Goal: Task Accomplishment & Management: Complete application form

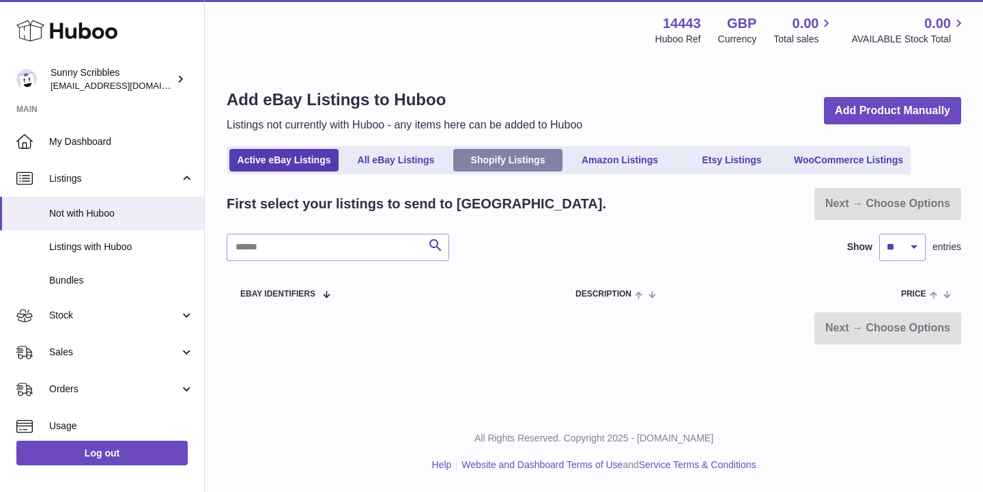
click at [498, 160] on link "Shopify Listings" at bounding box center [507, 160] width 109 height 23
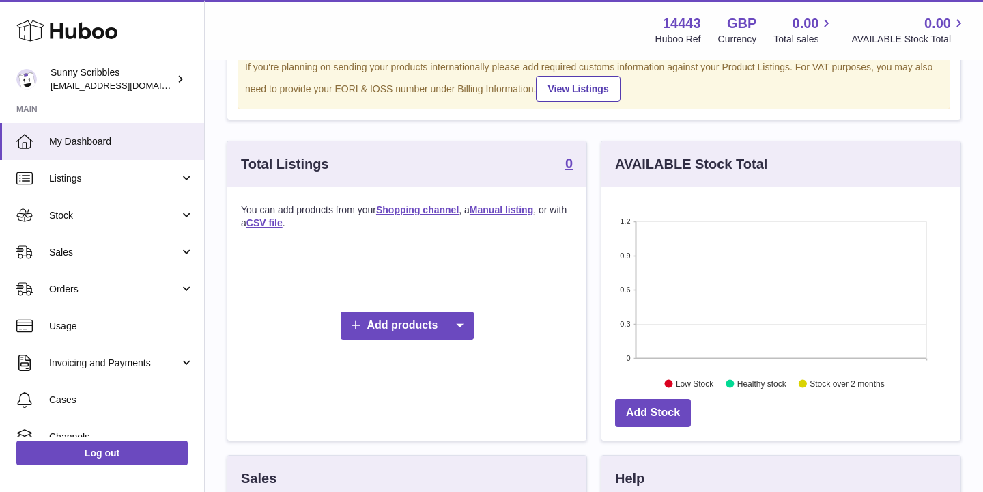
scroll to position [147, 0]
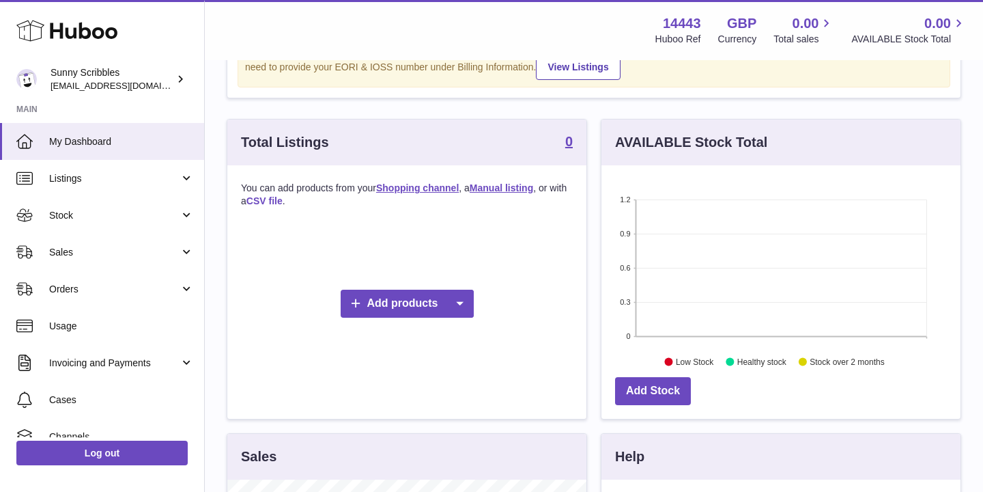
click at [273, 201] on link "CSV file" at bounding box center [265, 200] width 36 height 11
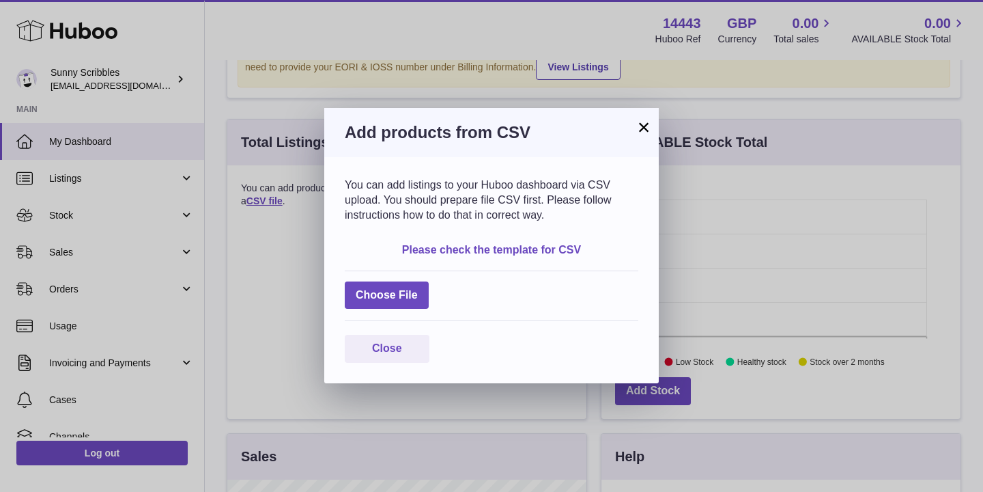
click at [464, 251] on link "Please check the template for CSV" at bounding box center [491, 250] width 179 height 12
click at [408, 292] on label at bounding box center [387, 295] width 84 height 28
click at [418, 289] on input "file" at bounding box center [418, 288] width 1 height 1
type input "**********"
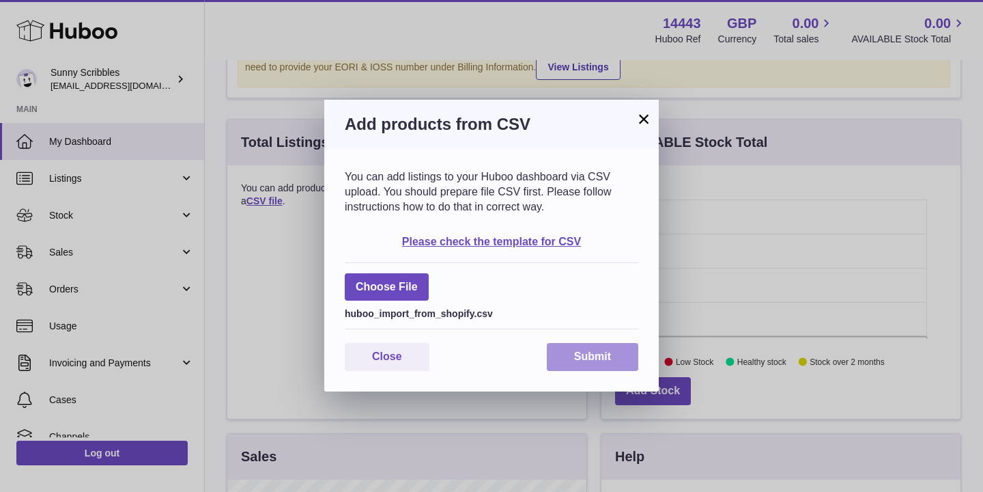
click at [600, 366] on button "Submit" at bounding box center [593, 357] width 92 height 28
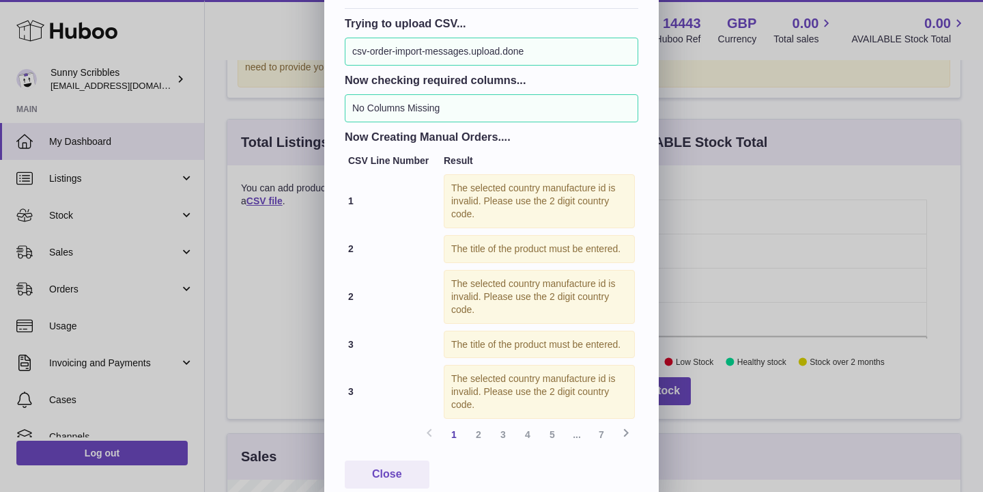
scroll to position [223, 0]
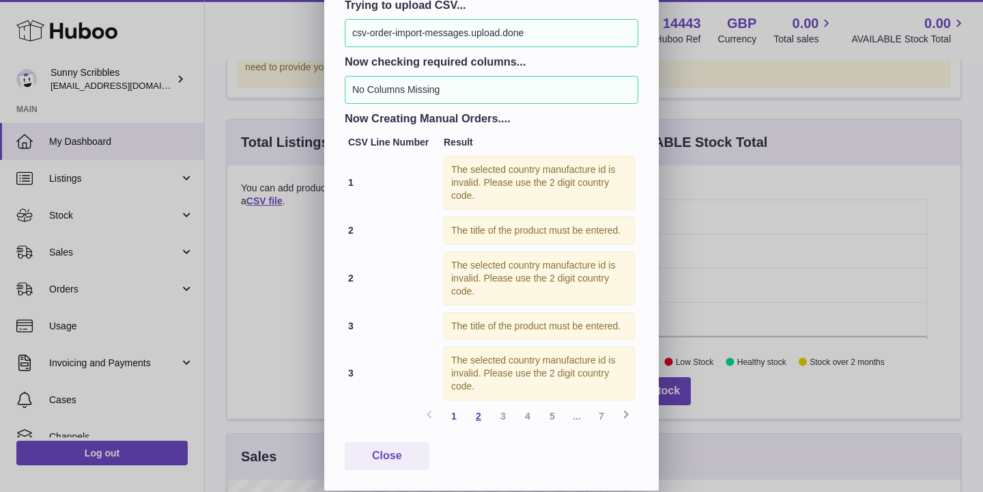
click at [479, 415] on link "2" at bounding box center [478, 416] width 25 height 25
click at [507, 414] on link "3" at bounding box center [503, 416] width 25 height 25
click at [536, 420] on link "4" at bounding box center [528, 416] width 25 height 25
click at [503, 418] on link "3" at bounding box center [503, 416] width 25 height 25
click at [456, 419] on link "1" at bounding box center [454, 416] width 25 height 25
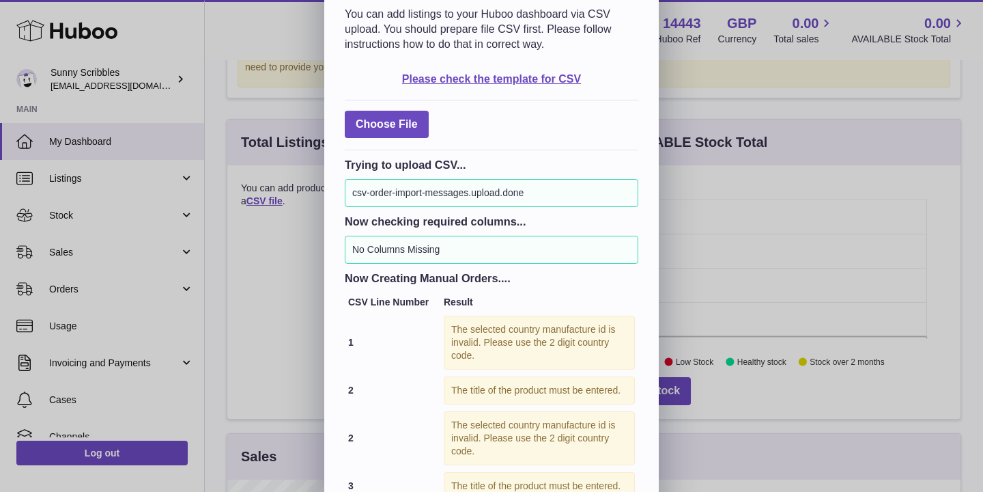
scroll to position [0, 0]
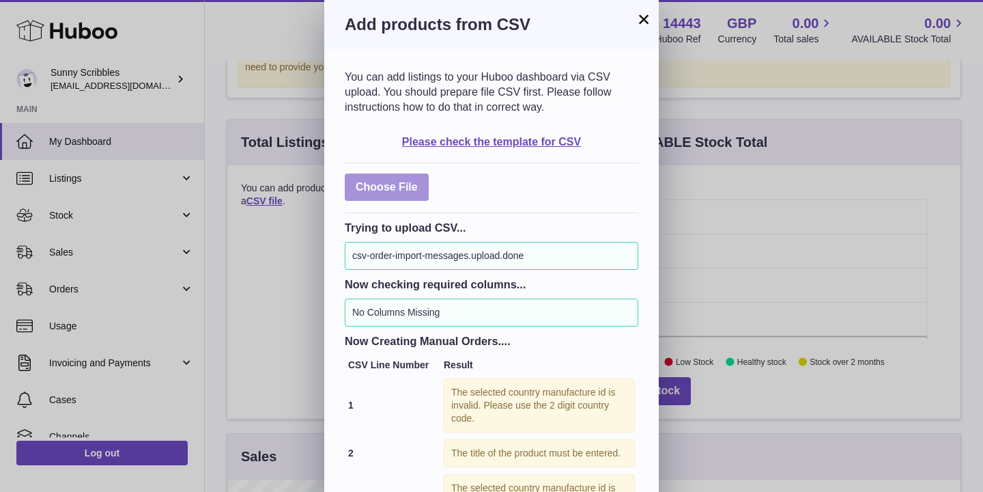
click at [382, 192] on label at bounding box center [387, 187] width 84 height 28
click at [418, 181] on input "file" at bounding box center [418, 180] width 1 height 1
type input "**********"
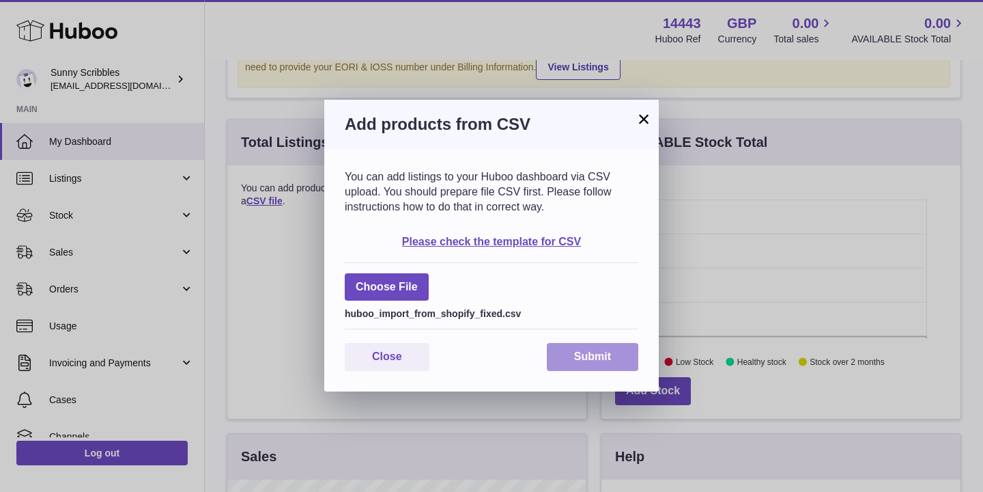
click at [586, 358] on button "Submit" at bounding box center [593, 357] width 92 height 28
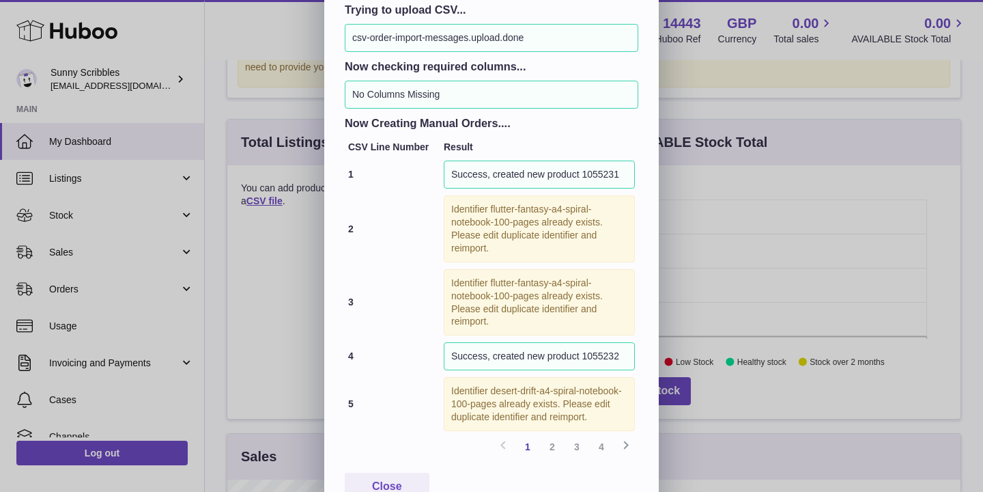
scroll to position [249, 0]
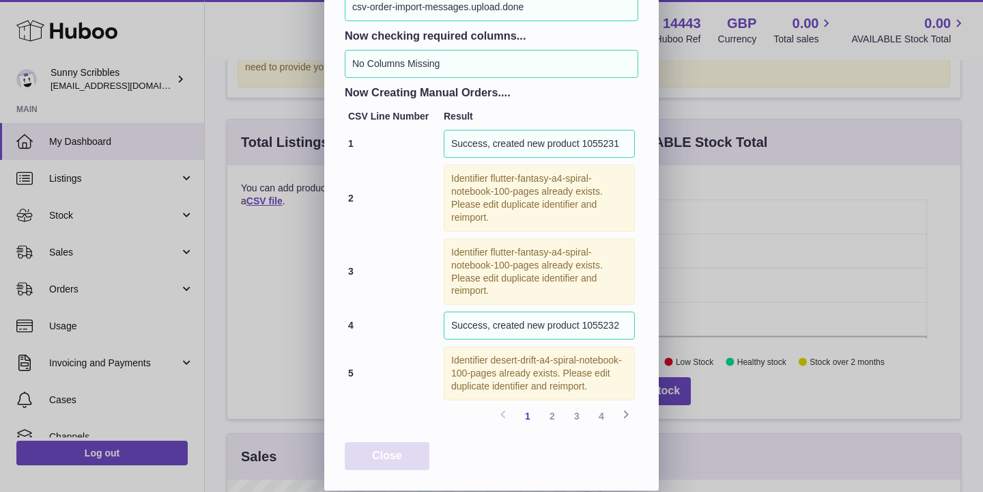
click at [416, 456] on button "Close" at bounding box center [387, 456] width 85 height 28
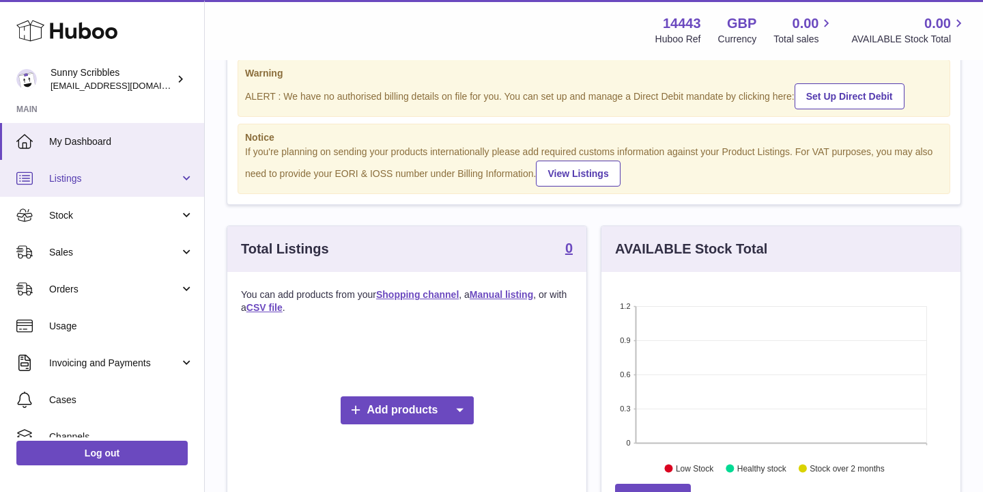
scroll to position [33, 0]
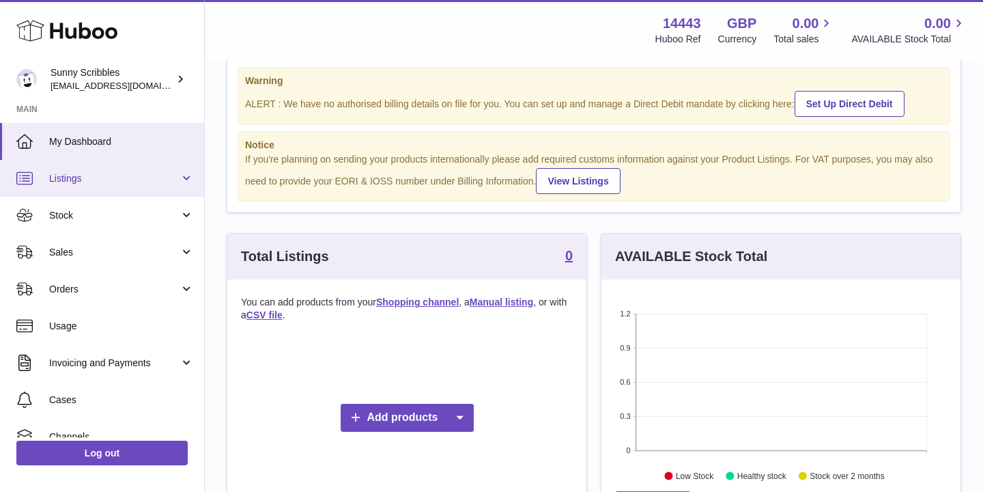
click at [184, 179] on link "Listings" at bounding box center [102, 178] width 204 height 37
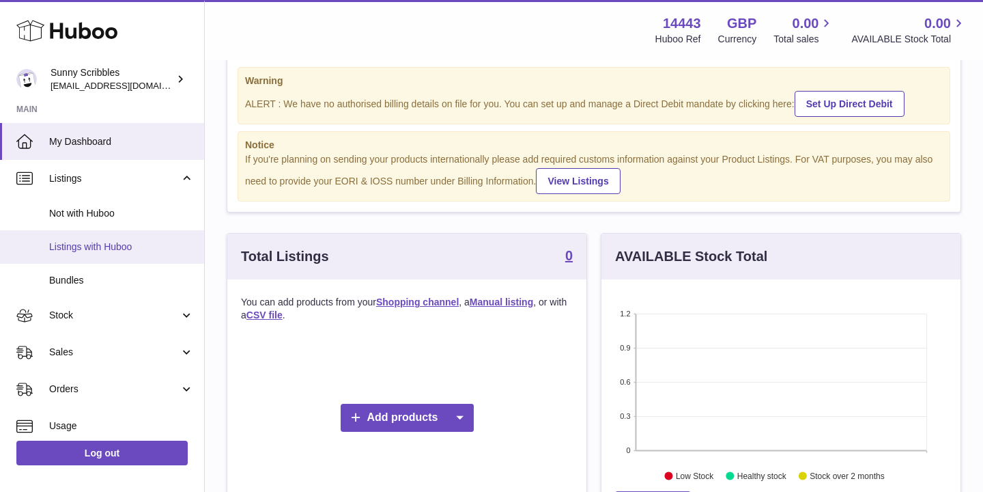
click at [118, 251] on span "Listings with Huboo" at bounding box center [121, 246] width 145 height 13
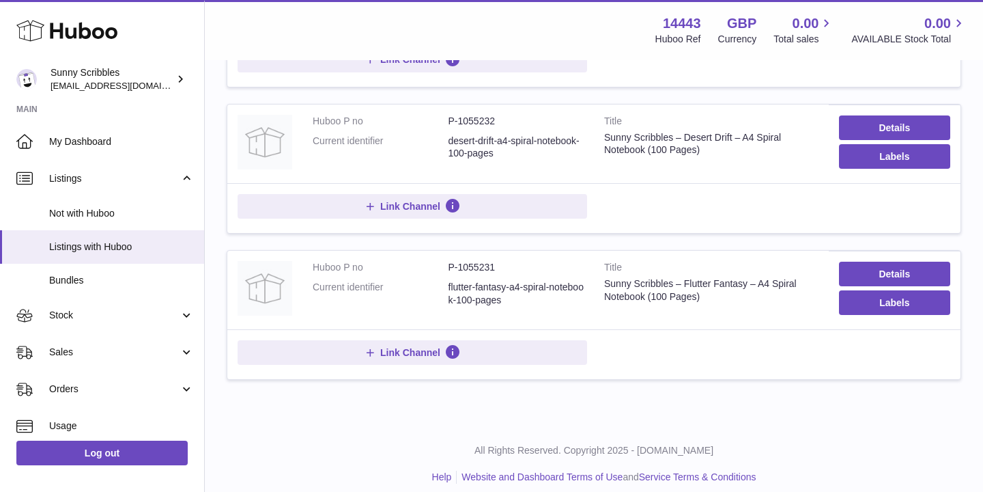
scroll to position [764, 0]
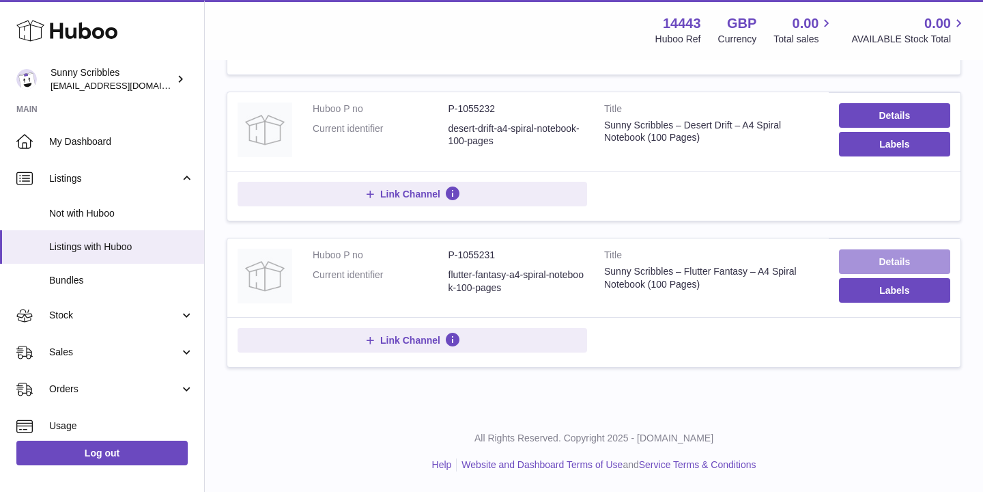
click at [889, 257] on link "Details" at bounding box center [894, 261] width 111 height 25
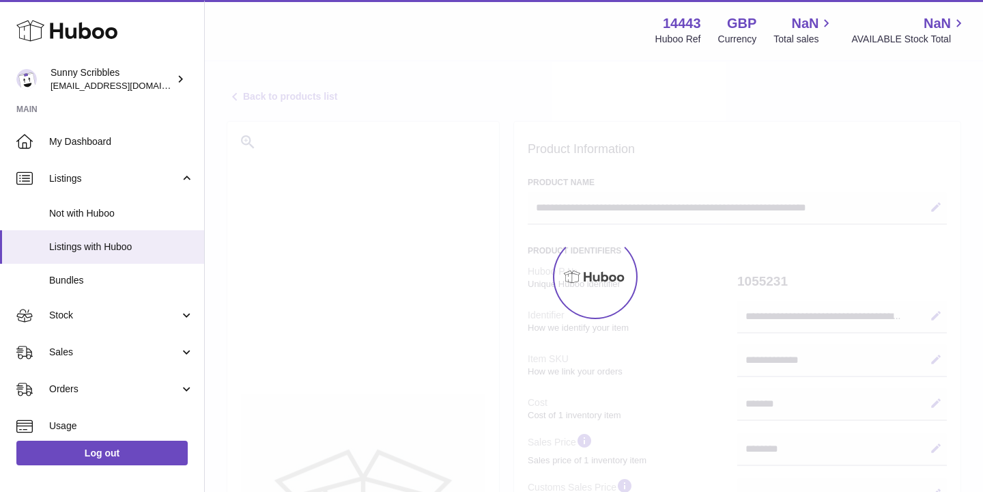
select select "***"
select select "****"
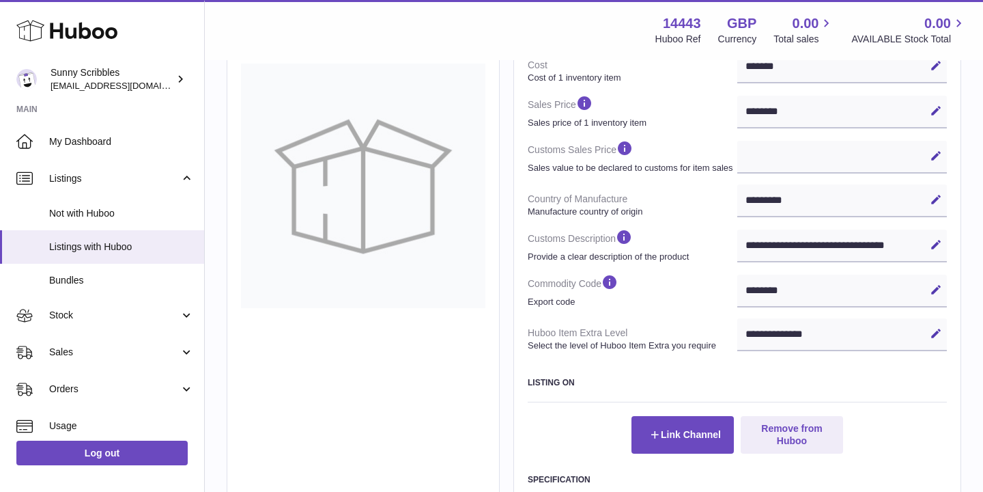
scroll to position [609, 0]
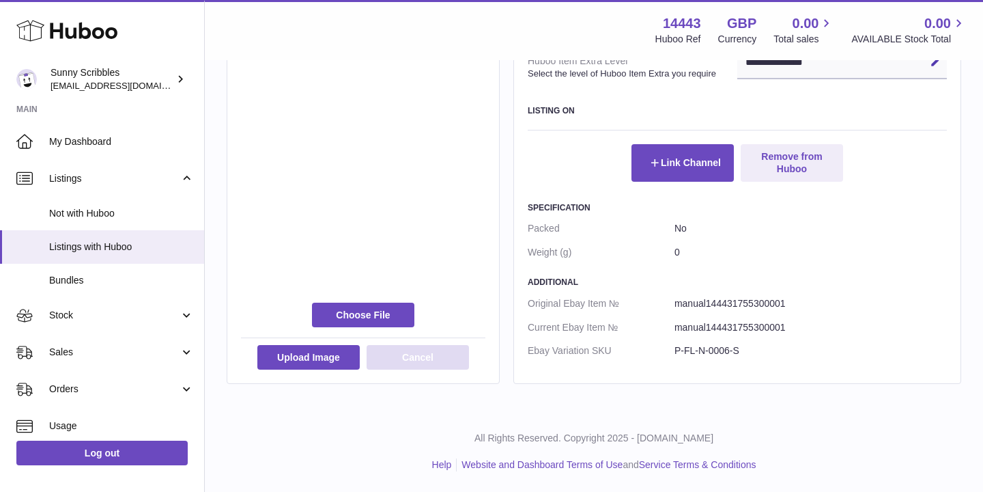
click at [438, 353] on button "Cancel" at bounding box center [418, 357] width 102 height 25
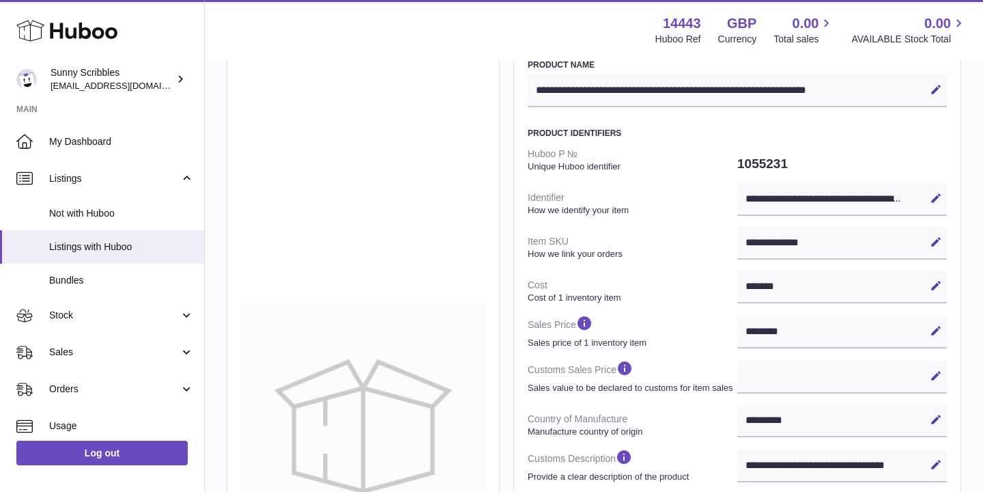
scroll to position [0, 0]
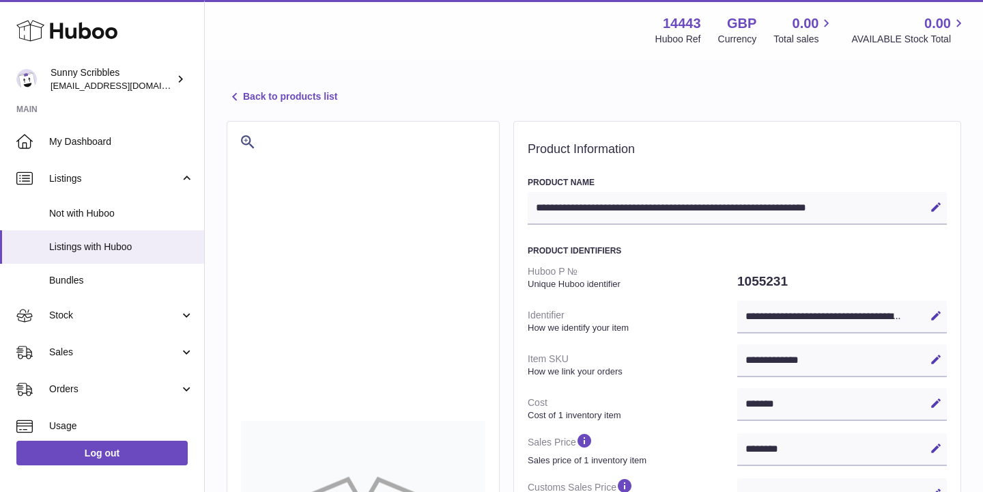
click at [285, 102] on link "Back to products list" at bounding box center [282, 97] width 111 height 16
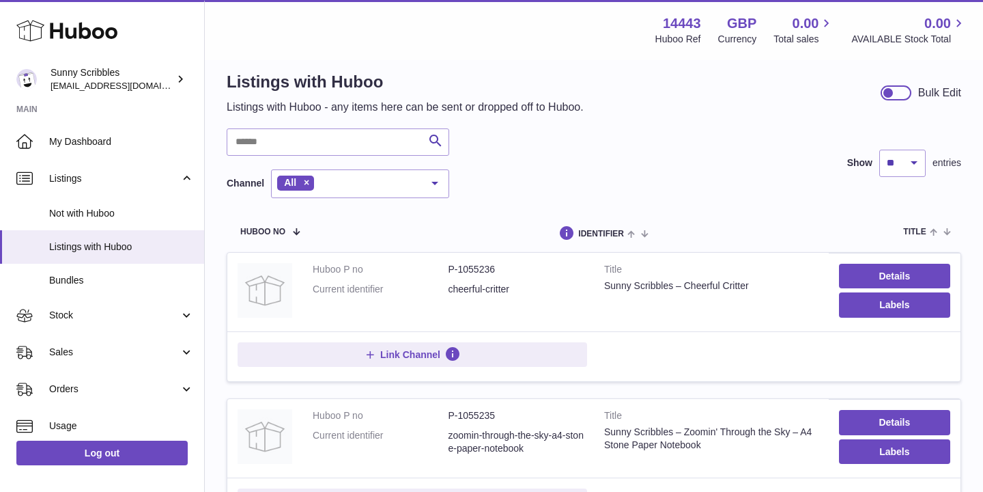
scroll to position [16, 0]
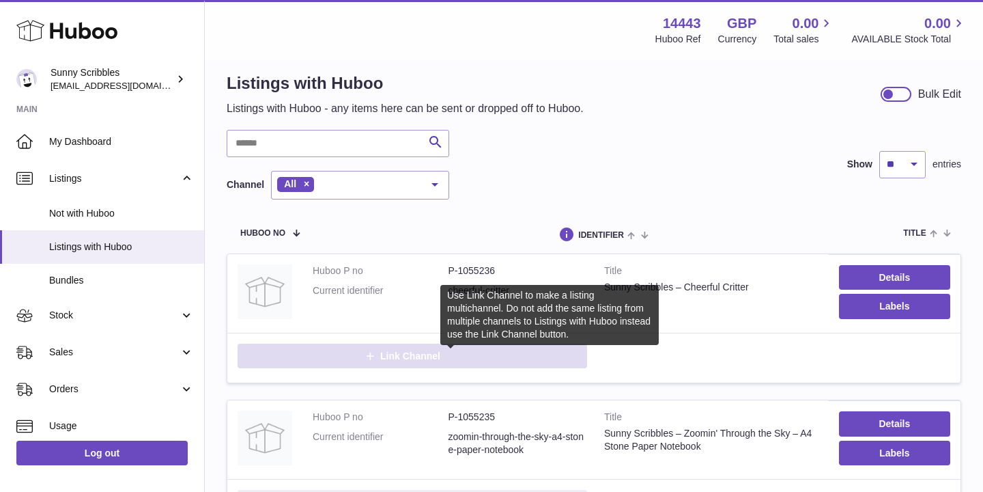
click at [456, 358] on icon at bounding box center [453, 356] width 16 height 16
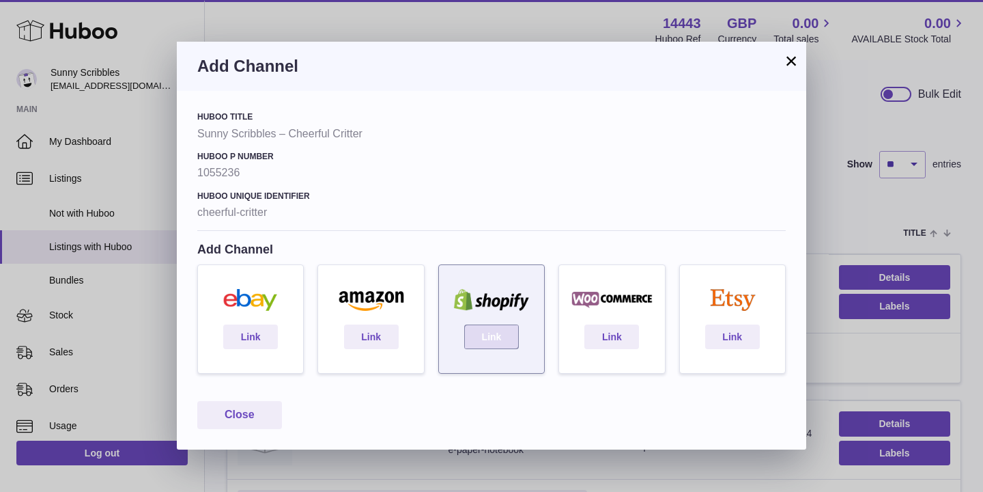
click at [486, 341] on link "Link" at bounding box center [491, 336] width 55 height 25
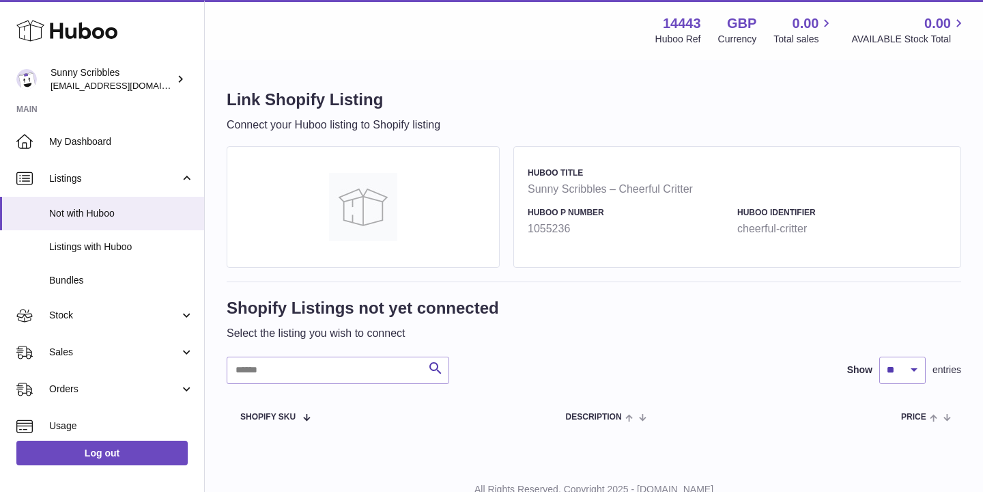
scroll to position [51, 0]
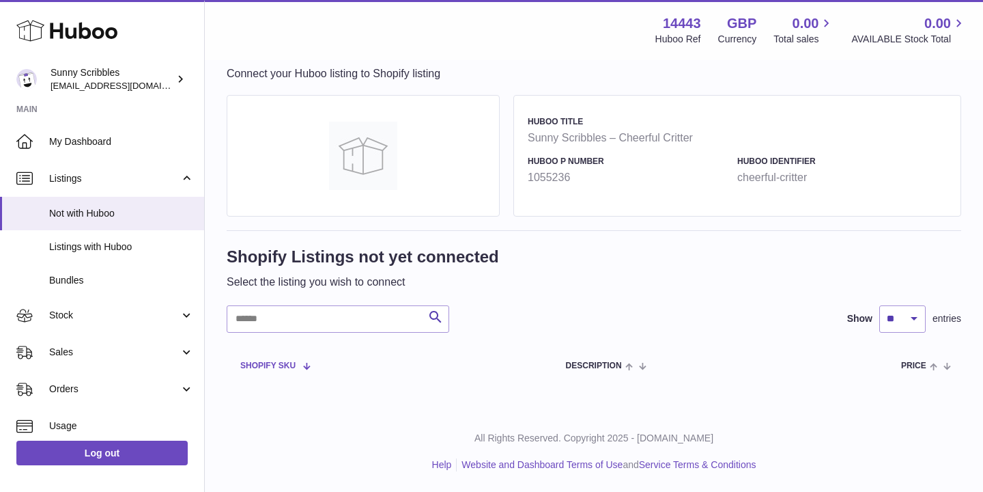
click at [307, 369] on span at bounding box center [302, 365] width 12 height 11
click at [305, 368] on span at bounding box center [302, 365] width 12 height 11
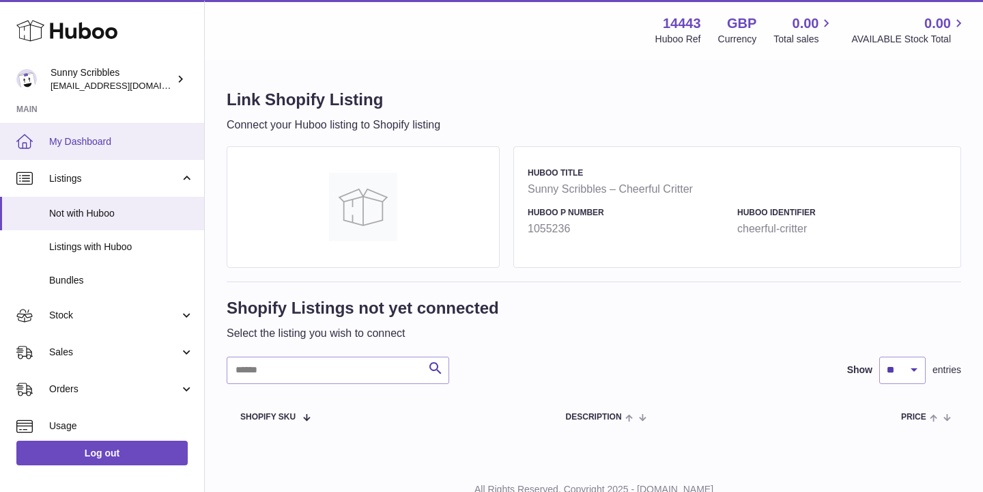
click at [113, 135] on span "My Dashboard" at bounding box center [121, 141] width 145 height 13
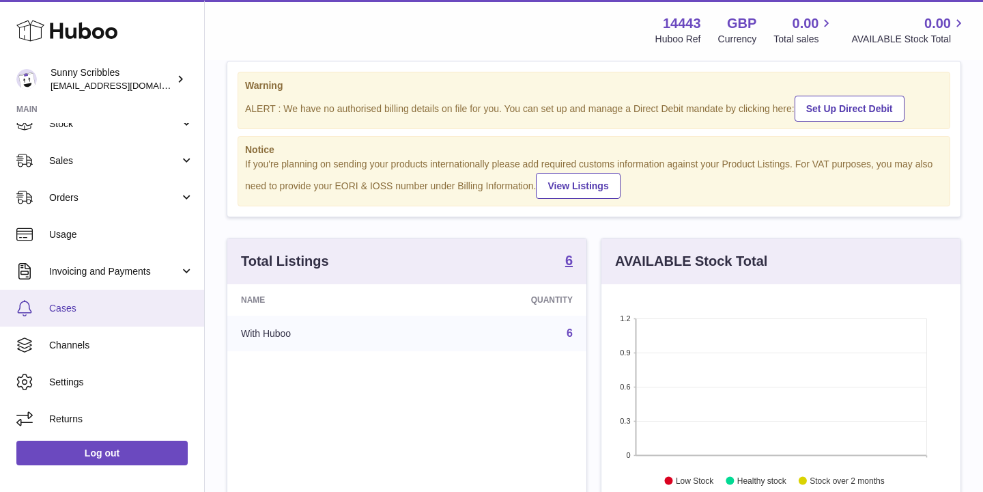
scroll to position [31, 0]
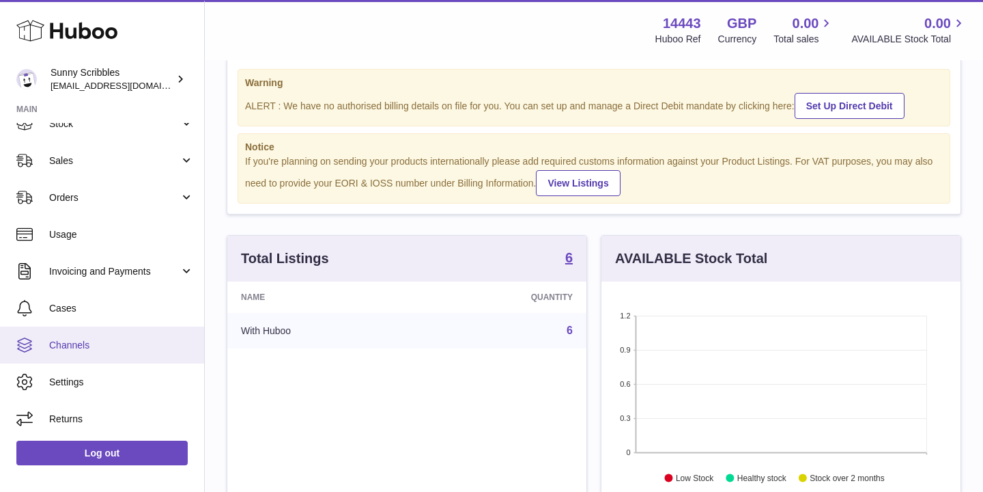
click at [82, 359] on link "Channels" at bounding box center [102, 344] width 204 height 37
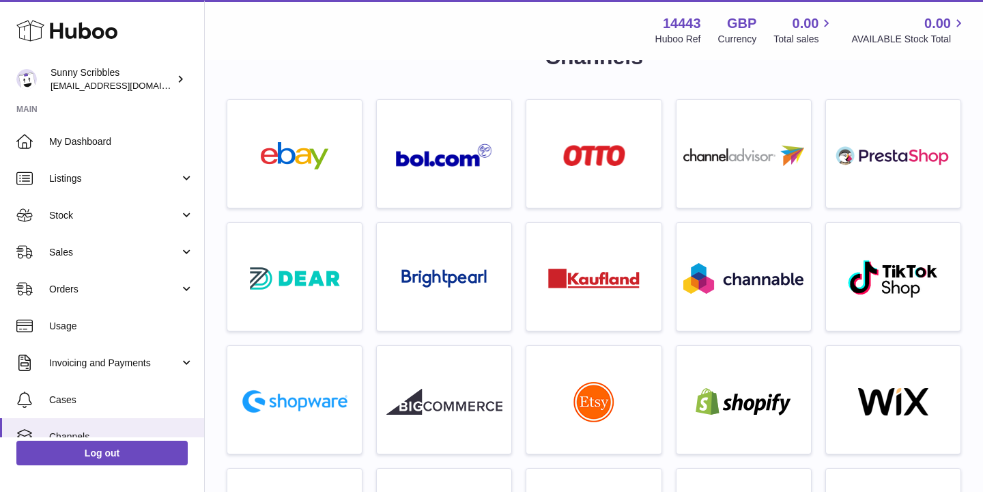
scroll to position [61, 0]
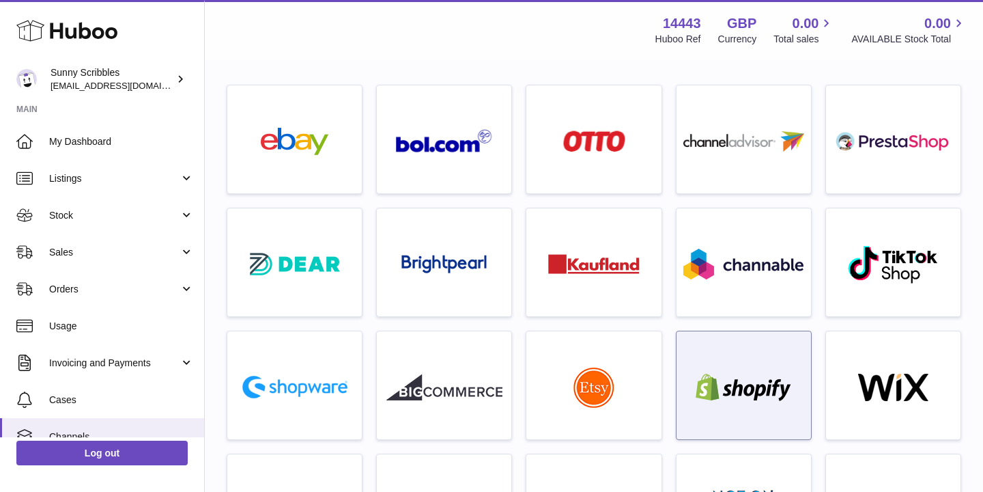
click at [708, 397] on img at bounding box center [744, 387] width 116 height 27
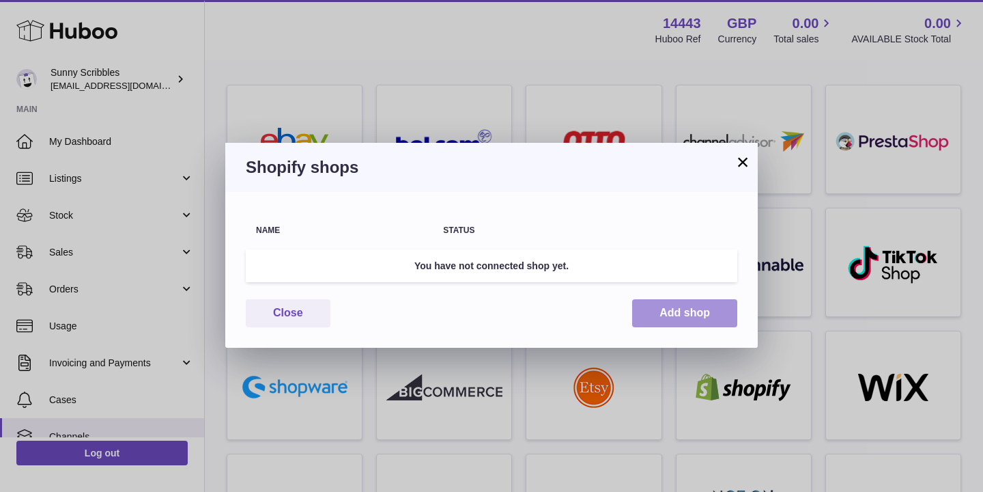
click at [682, 318] on button "Add shop" at bounding box center [684, 313] width 105 height 28
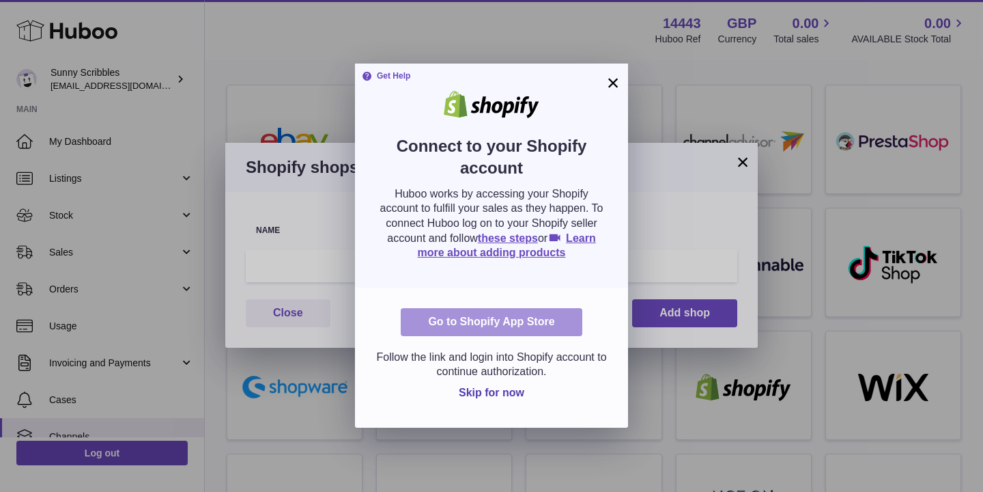
click at [524, 322] on link "Go to Shopify App Store" at bounding box center [491, 322] width 181 height 28
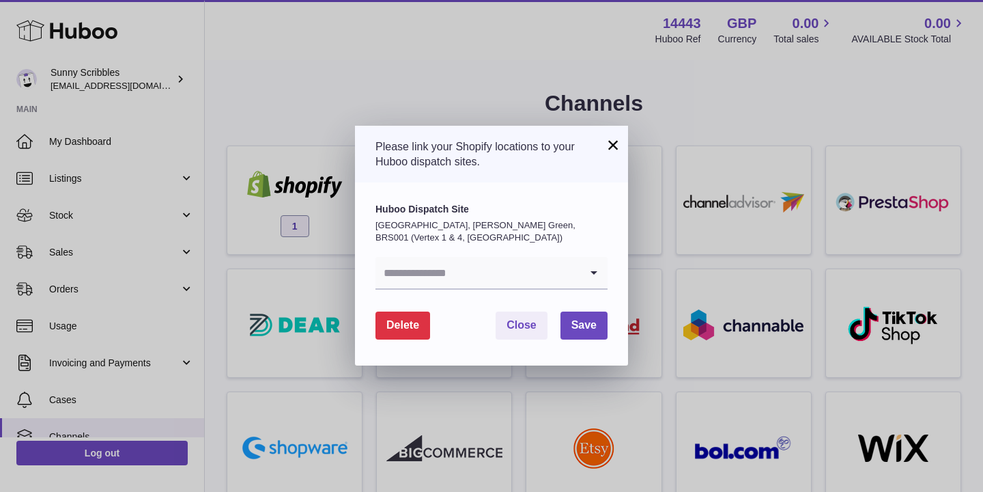
click at [592, 277] on icon "Search for option" at bounding box center [594, 272] width 27 height 31
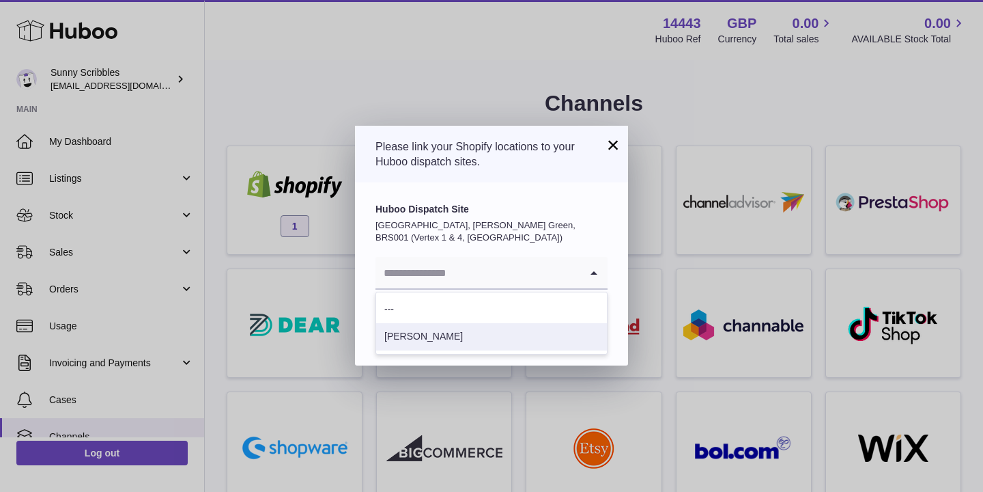
click at [456, 335] on li "Qazi Muhammad" at bounding box center [491, 336] width 231 height 27
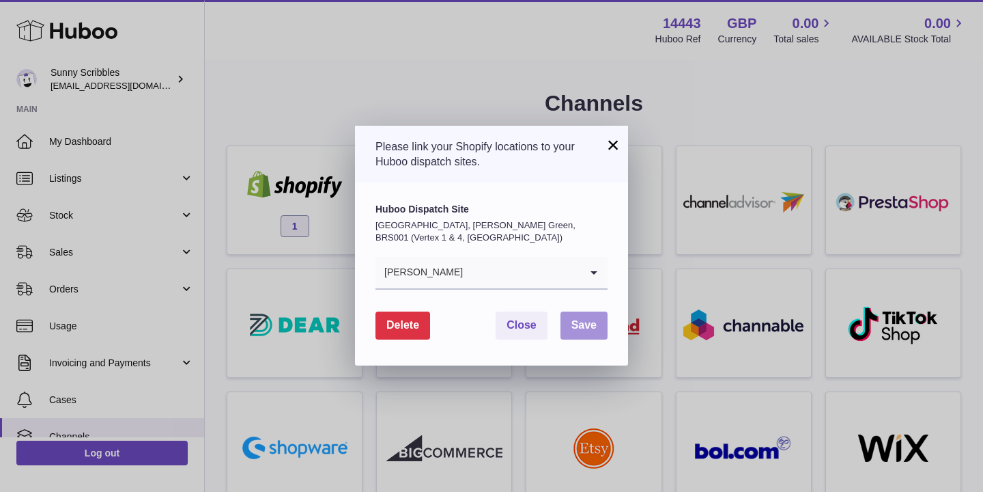
click at [583, 328] on span "Save" at bounding box center [584, 325] width 25 height 12
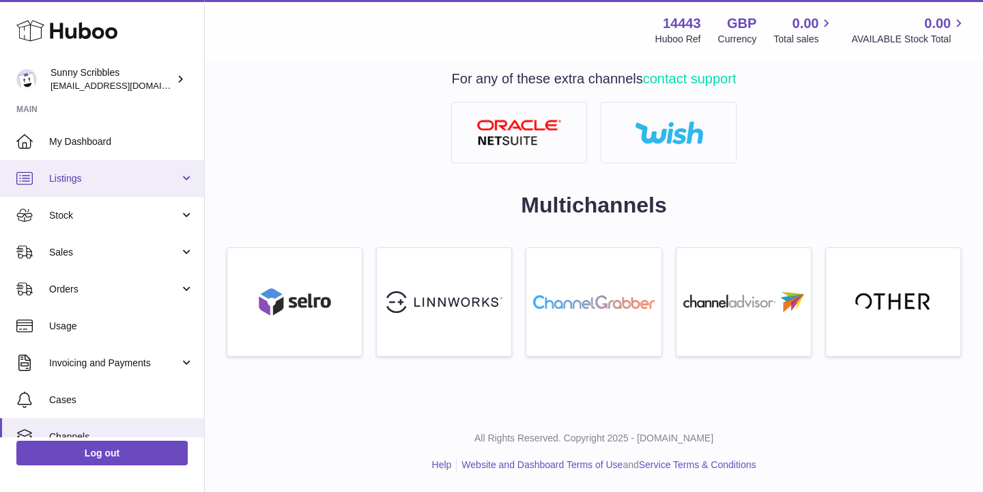
click at [111, 178] on span "Listings" at bounding box center [114, 178] width 130 height 13
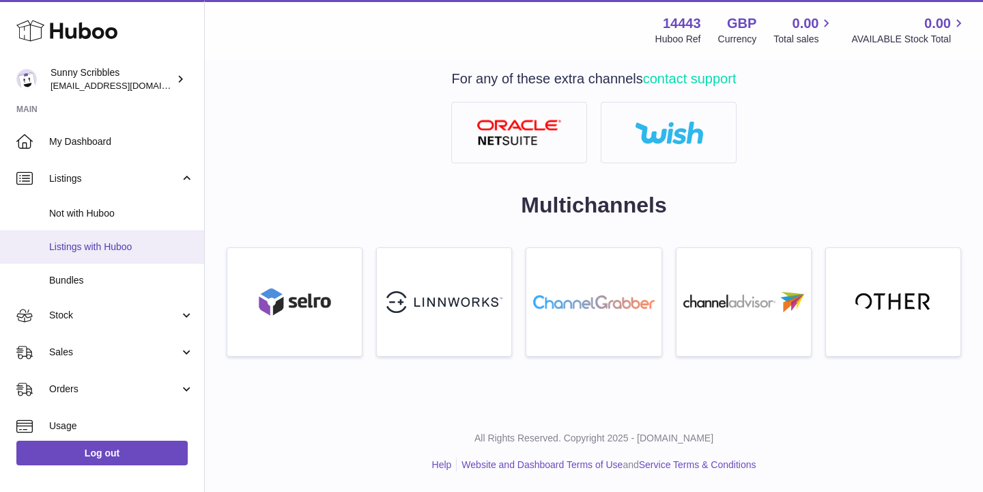
click at [89, 257] on link "Listings with Huboo" at bounding box center [102, 246] width 204 height 33
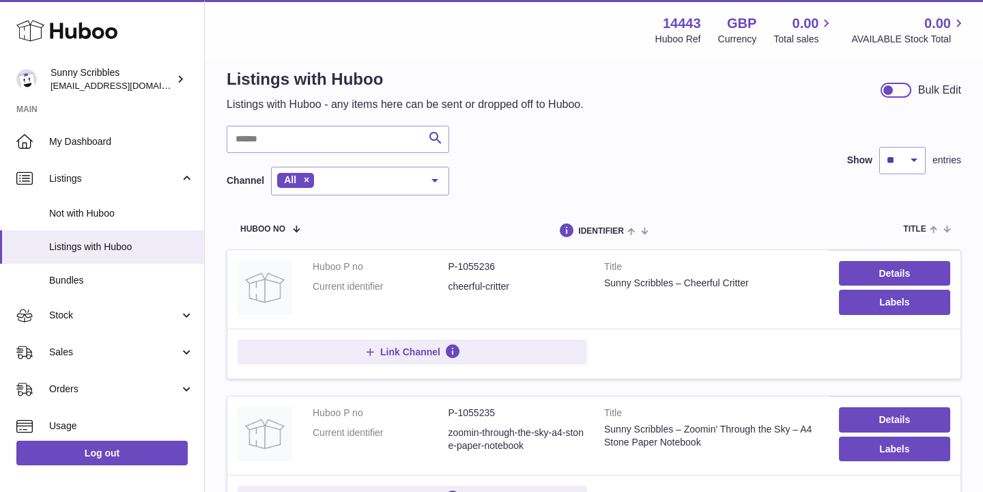
scroll to position [22, 0]
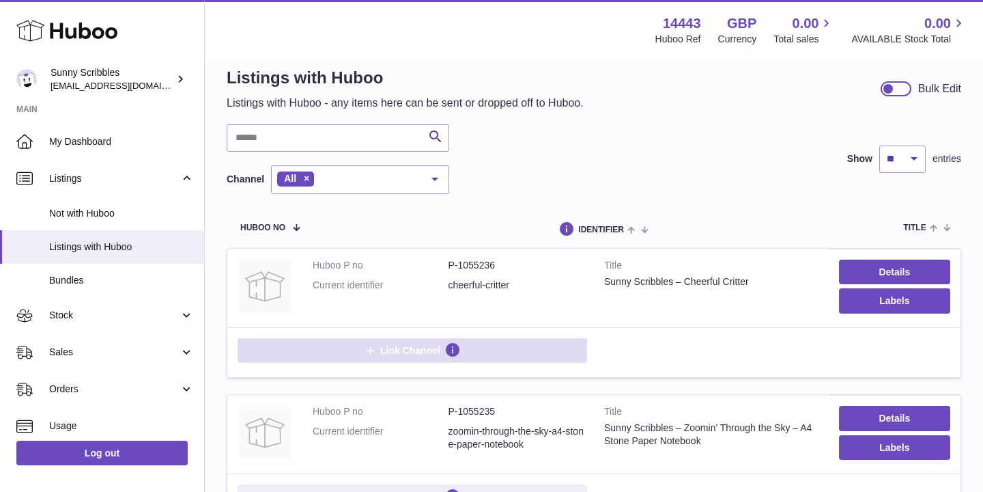
click at [404, 352] on span "Link Channel" at bounding box center [410, 350] width 60 height 12
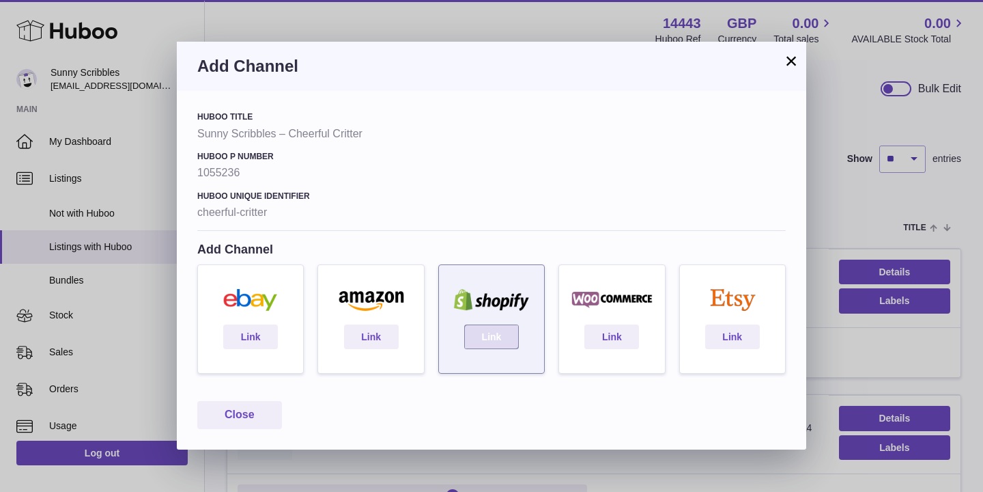
click at [504, 336] on link "Link" at bounding box center [491, 336] width 55 height 25
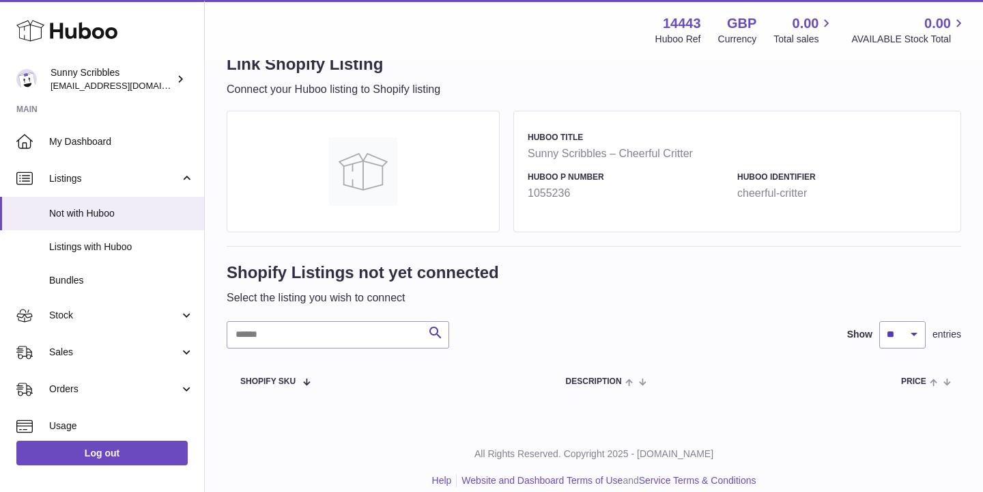
scroll to position [51, 0]
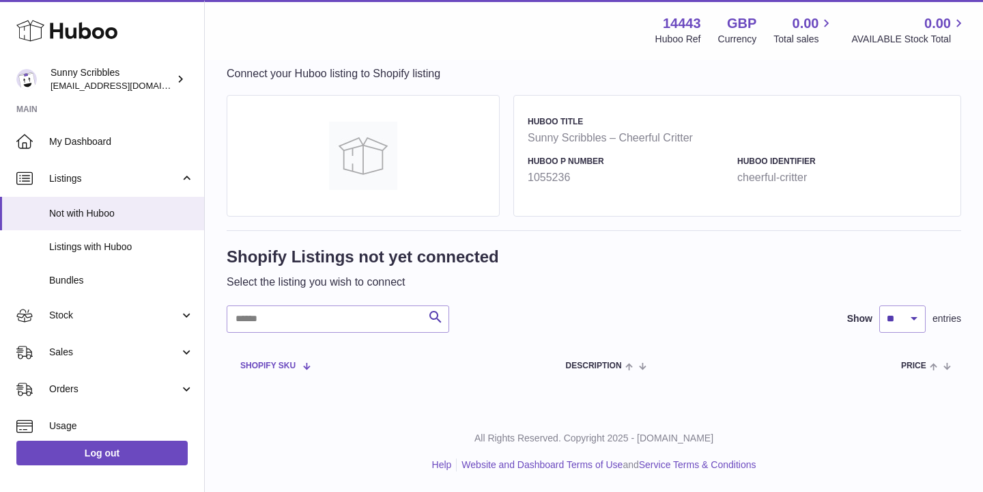
click at [306, 368] on span at bounding box center [302, 365] width 12 height 11
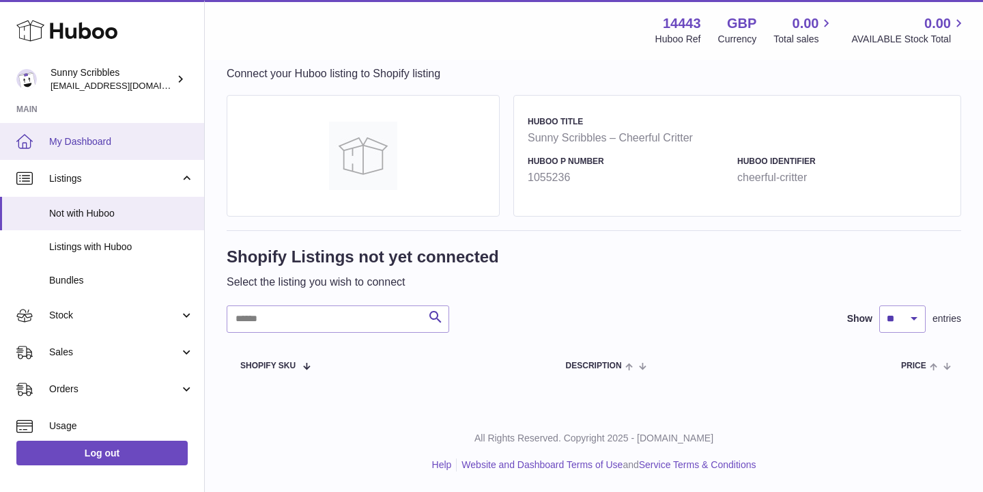
click at [89, 141] on span "My Dashboard" at bounding box center [121, 141] width 145 height 13
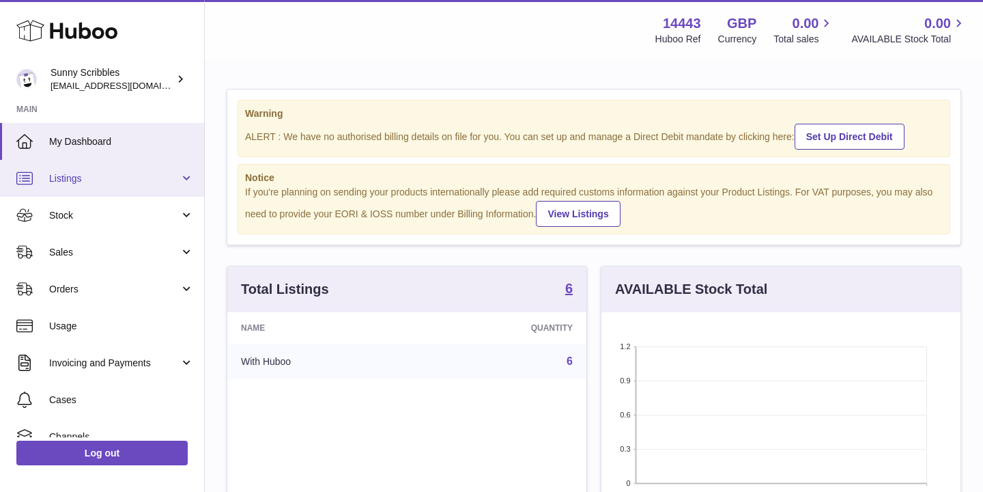
scroll to position [213, 359]
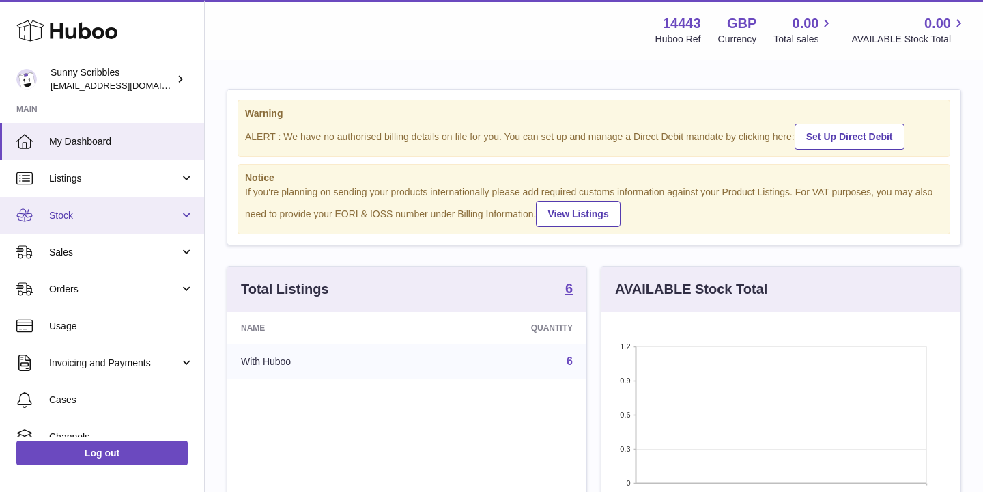
click at [180, 209] on link "Stock" at bounding box center [102, 215] width 204 height 37
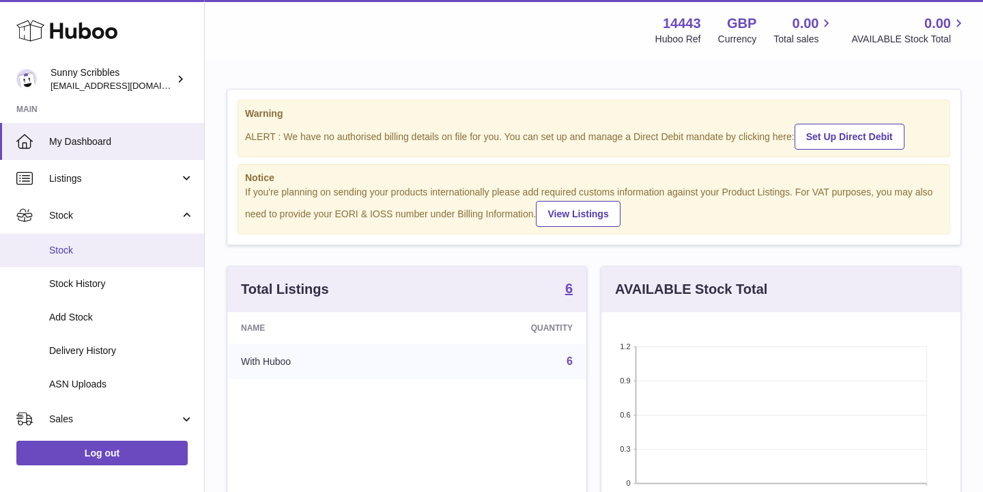
click at [120, 253] on span "Stock" at bounding box center [121, 250] width 145 height 13
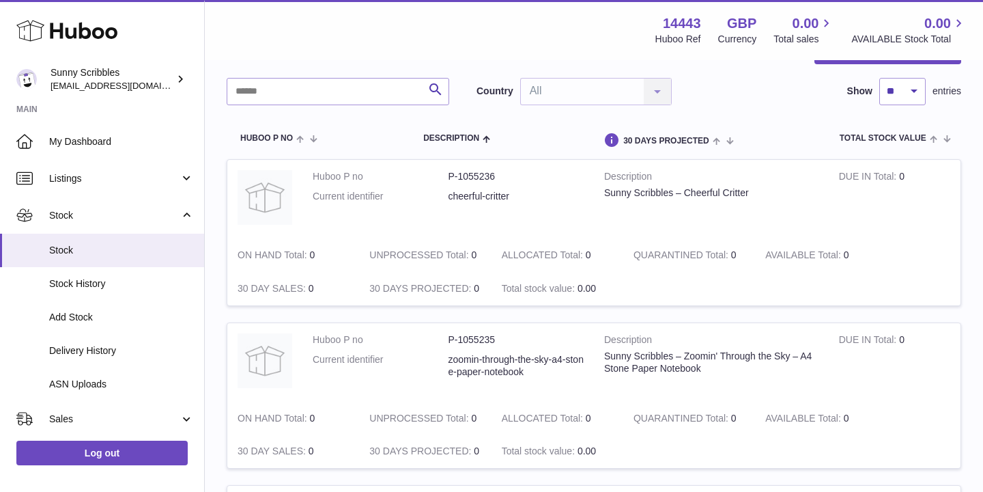
scroll to position [12, 0]
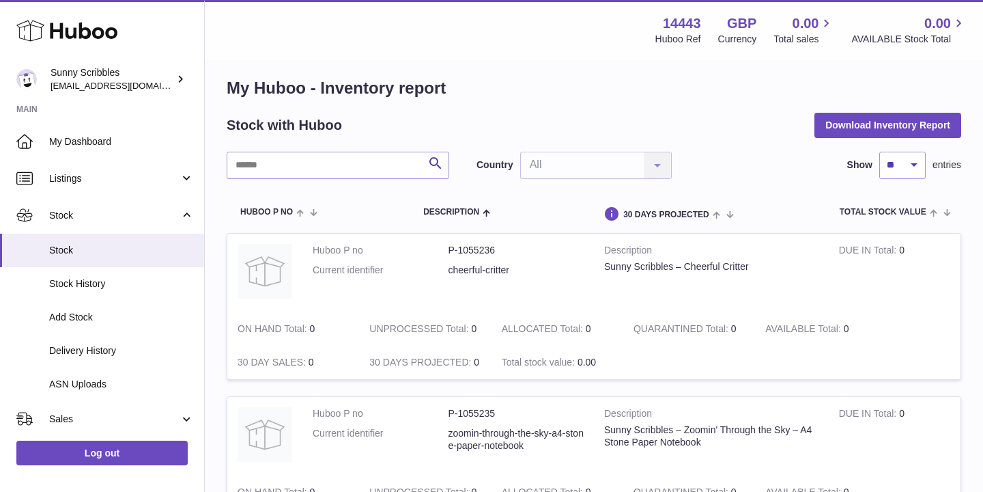
click at [587, 262] on td "Huboo P no P-1055236 Current identifier cheerful-critter" at bounding box center [449, 273] width 292 height 79
click at [465, 318] on td "UNPROCESSED Total 0" at bounding box center [425, 328] width 132 height 33
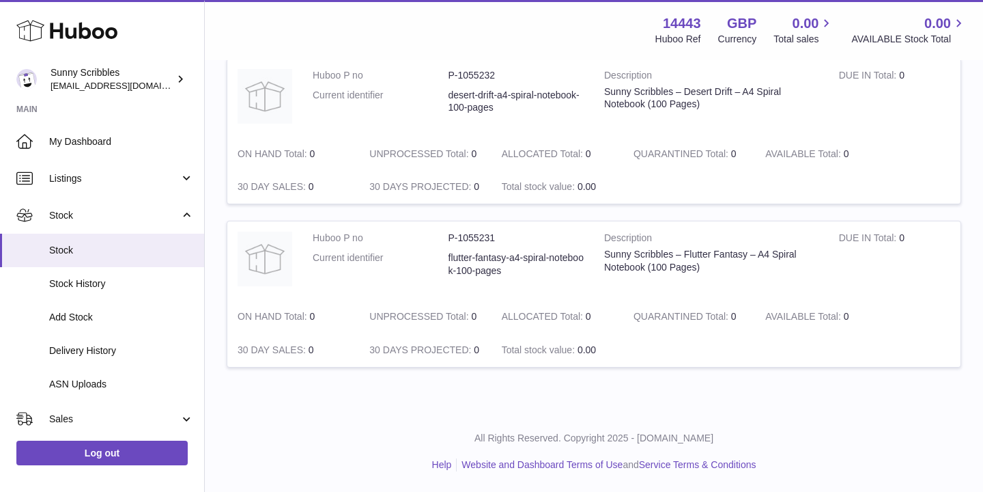
scroll to position [835, 0]
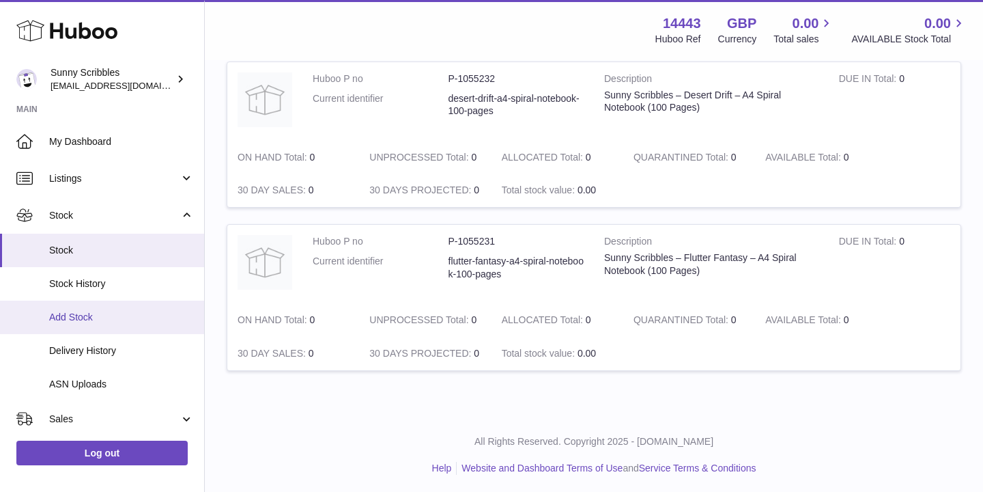
click at [115, 318] on span "Add Stock" at bounding box center [121, 317] width 145 height 13
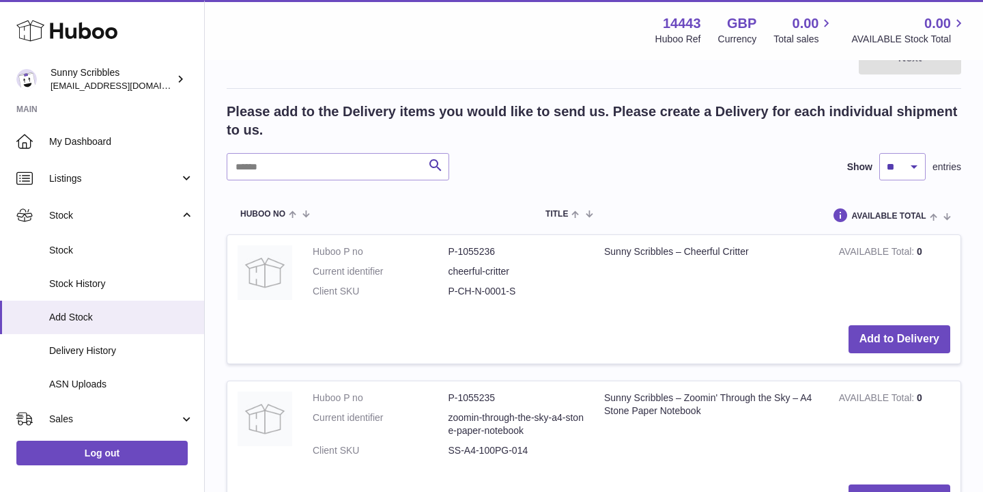
scroll to position [233, 0]
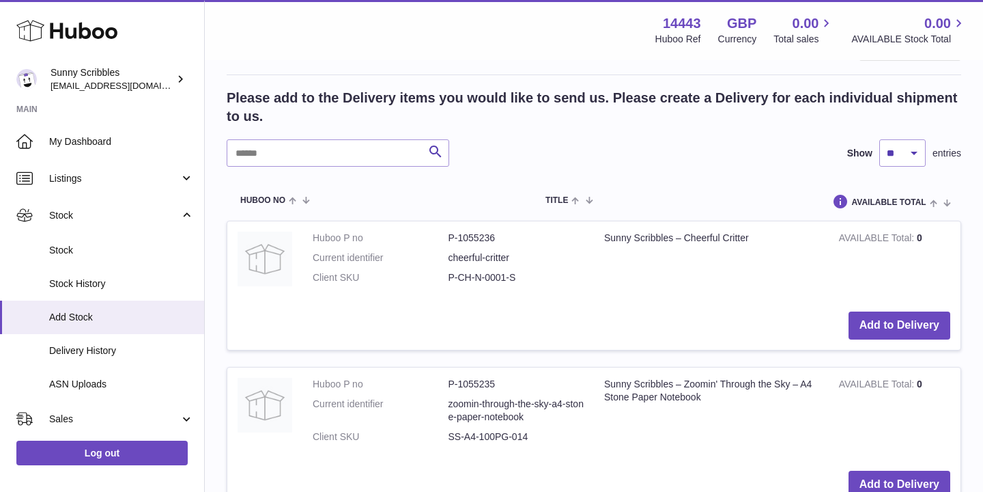
click at [483, 255] on dd "cheerful-critter" at bounding box center [517, 257] width 136 height 13
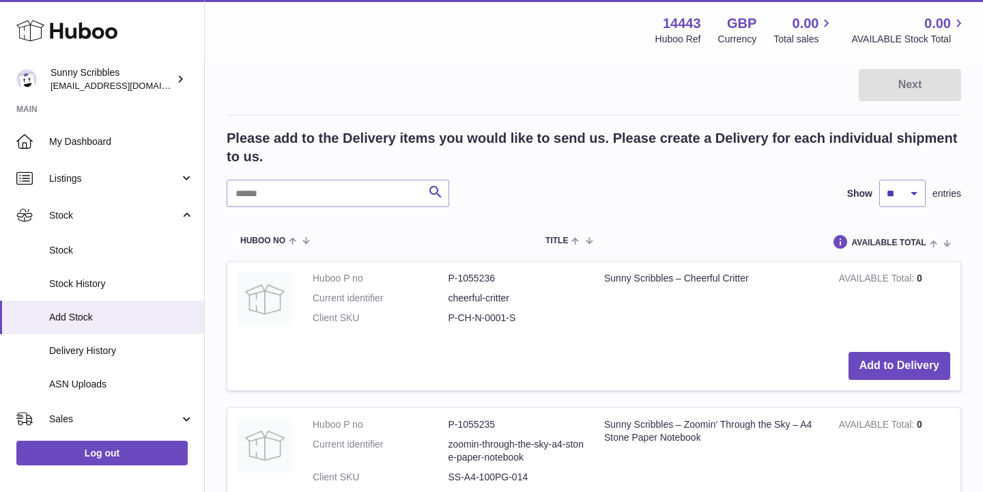
scroll to position [186, 0]
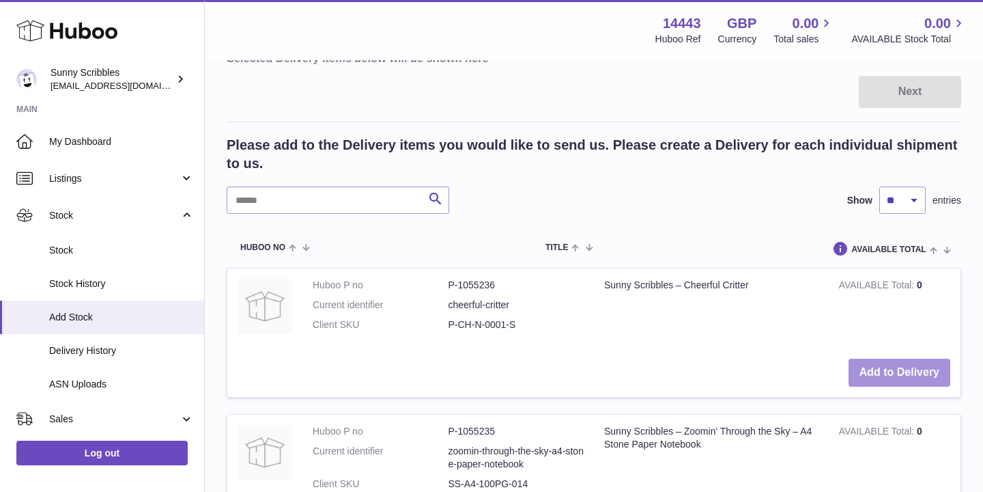
click at [878, 369] on button "Add to Delivery" at bounding box center [900, 373] width 102 height 28
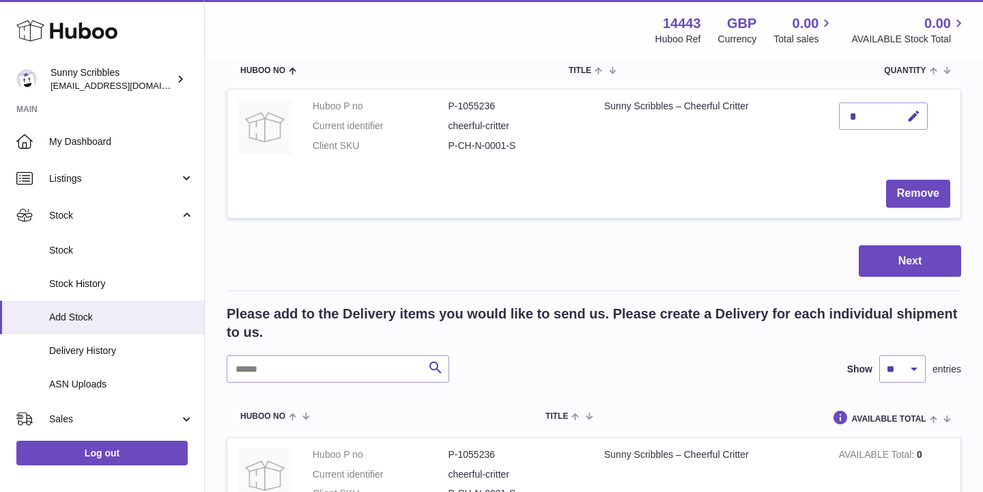
click at [854, 111] on div "*" at bounding box center [883, 115] width 89 height 27
click at [865, 116] on div "*" at bounding box center [883, 115] width 89 height 27
click at [915, 121] on icon "button" at bounding box center [914, 116] width 14 height 14
type input "*"
click at [759, 178] on td "Remove" at bounding box center [594, 193] width 734 height 48
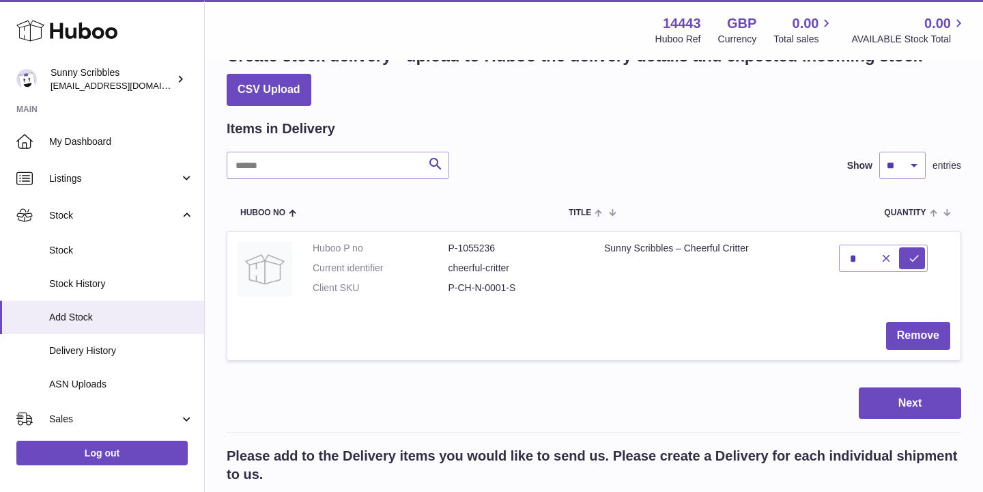
scroll to position [0, 0]
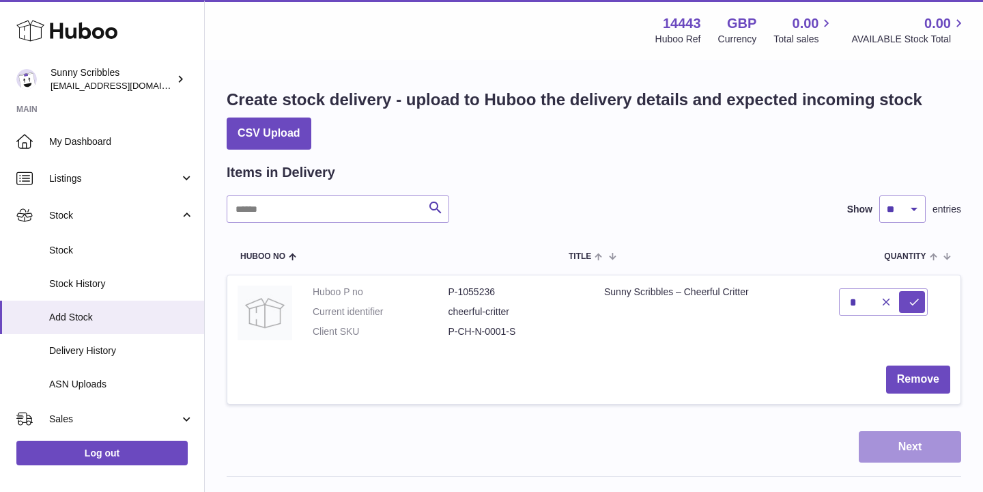
click at [914, 447] on button "Next" at bounding box center [910, 447] width 102 height 32
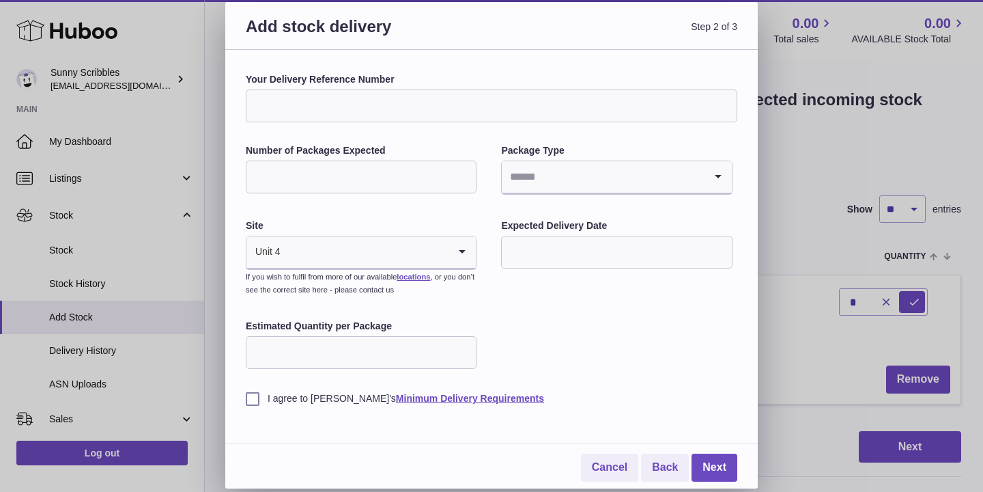
click at [391, 115] on input "Your Delivery Reference Number" at bounding box center [492, 105] width 492 height 33
click at [372, 175] on input "Number of Packages Expected" at bounding box center [361, 176] width 231 height 33
click at [399, 110] on input "Your Delivery Reference Number" at bounding box center [492, 105] width 492 height 33
click at [434, 185] on input "Number of Packages Expected" at bounding box center [361, 176] width 231 height 33
click at [596, 178] on input "Search for option" at bounding box center [603, 176] width 202 height 31
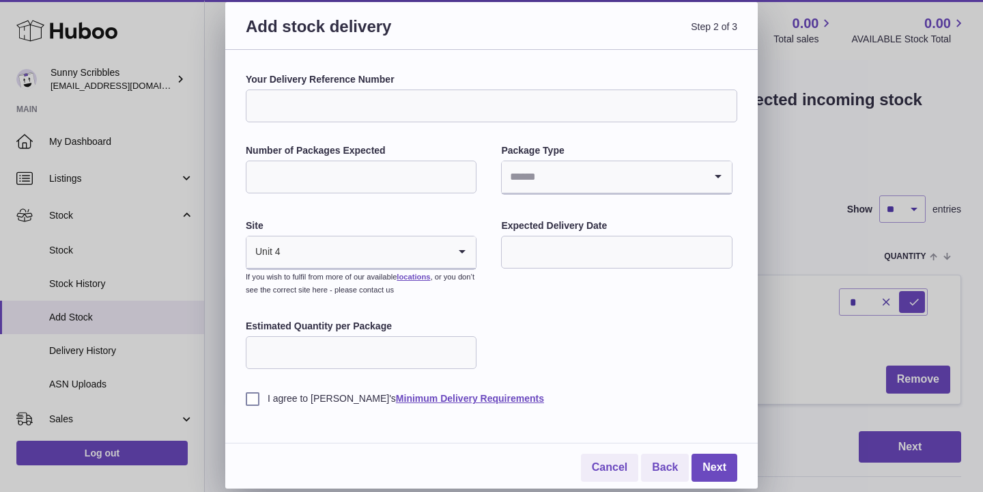
click at [465, 219] on label "Site" at bounding box center [361, 225] width 231 height 13
click at [568, 169] on input "Search for option" at bounding box center [603, 176] width 202 height 31
click at [413, 120] on input "Your Delivery Reference Number" at bounding box center [492, 105] width 492 height 33
click at [322, 401] on label "I agree to Huboo's Minimum Delivery Requirements" at bounding box center [492, 398] width 492 height 13
click at [349, 99] on input "Your Delivery Reference Number" at bounding box center [492, 105] width 492 height 33
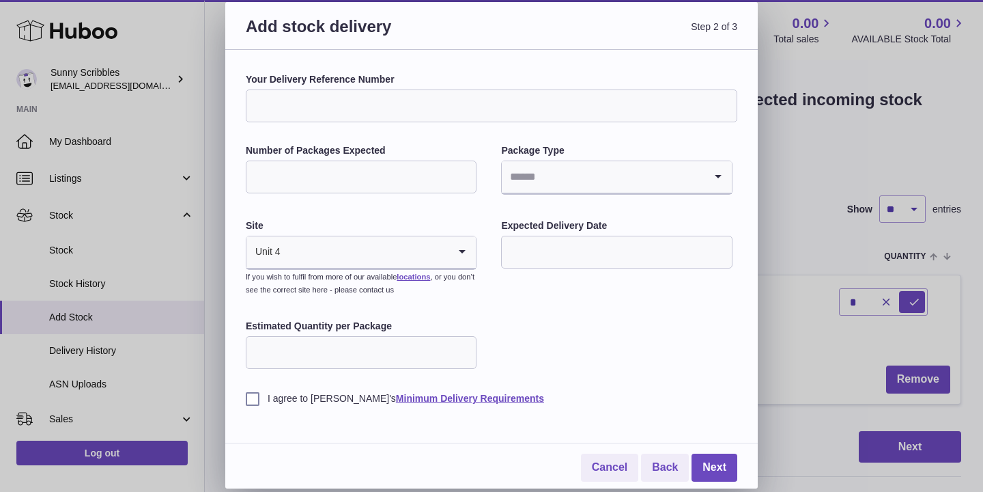
click at [328, 186] on input "Number of Packages Expected" at bounding box center [361, 176] width 231 height 33
type input "**"
click at [555, 176] on input "Search for option" at bounding box center [603, 176] width 202 height 31
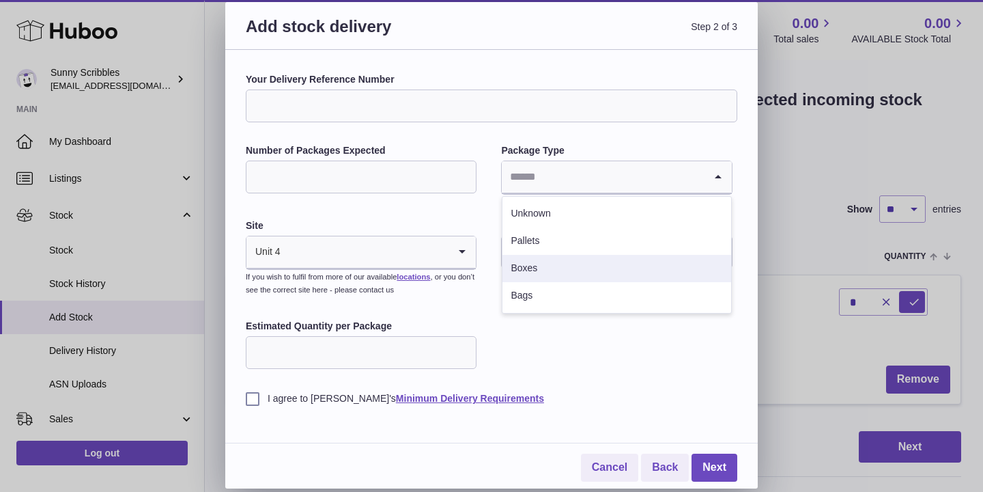
click at [537, 270] on li "Boxes" at bounding box center [617, 268] width 228 height 27
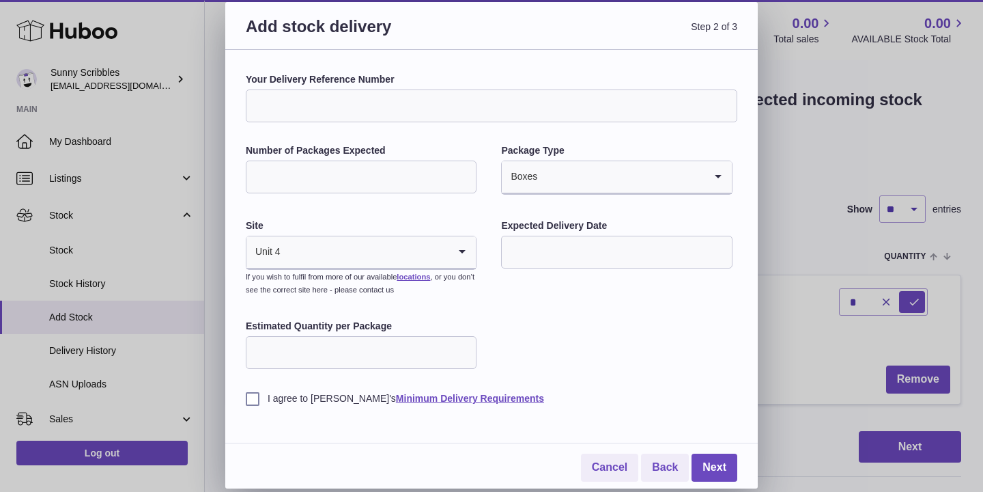
click at [544, 260] on input "text" at bounding box center [616, 252] width 231 height 33
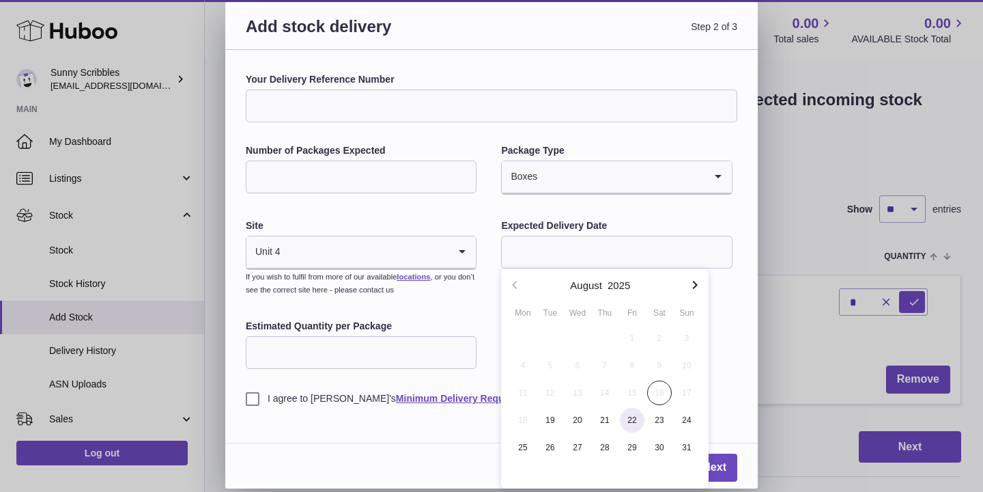
click at [641, 421] on span "22" at bounding box center [632, 420] width 25 height 25
type input "**********"
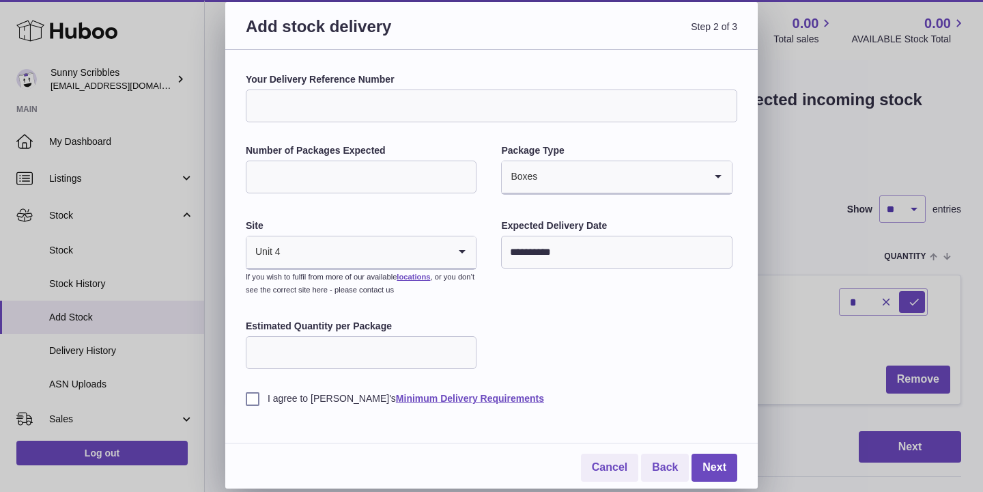
click at [377, 364] on input "Estimated Quantity per Package" at bounding box center [361, 352] width 231 height 33
type input "**"
click at [609, 339] on div "**********" at bounding box center [492, 239] width 492 height 332
click at [328, 169] on input "**" at bounding box center [361, 176] width 231 height 33
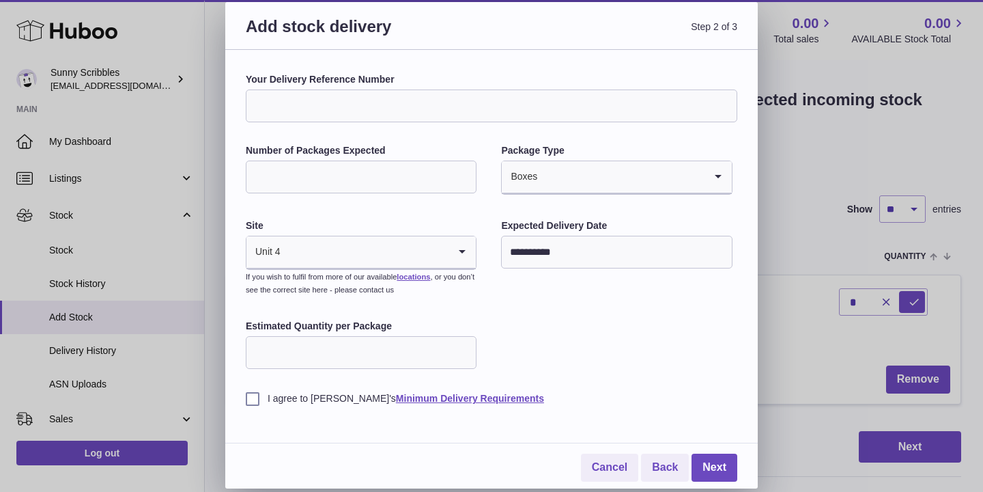
type input "*"
click at [584, 350] on div "**********" at bounding box center [492, 239] width 492 height 332
click at [371, 111] on input "Your Delivery Reference Number" at bounding box center [492, 105] width 492 height 33
type input "**********"
click at [711, 462] on link "Next" at bounding box center [715, 467] width 46 height 28
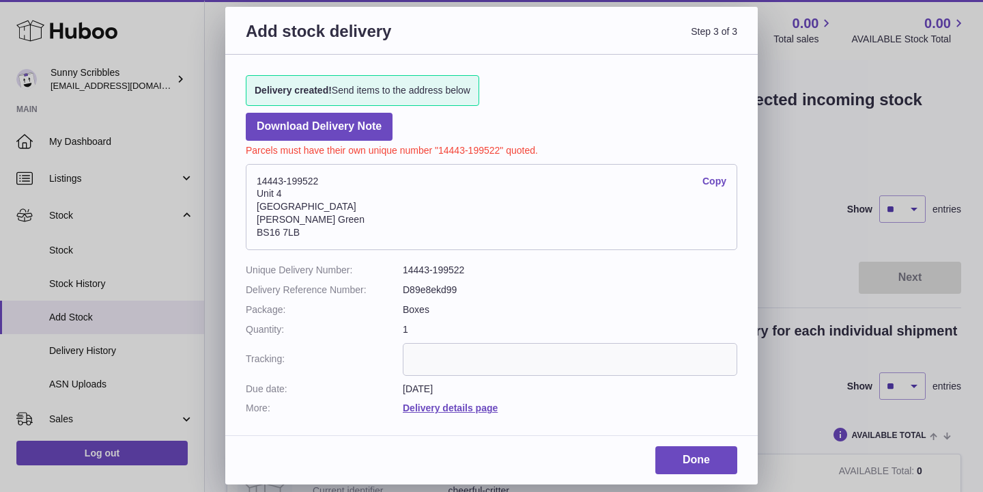
click at [712, 182] on link "Copy" at bounding box center [715, 181] width 24 height 13
click at [715, 181] on link "Copy" at bounding box center [715, 181] width 24 height 13
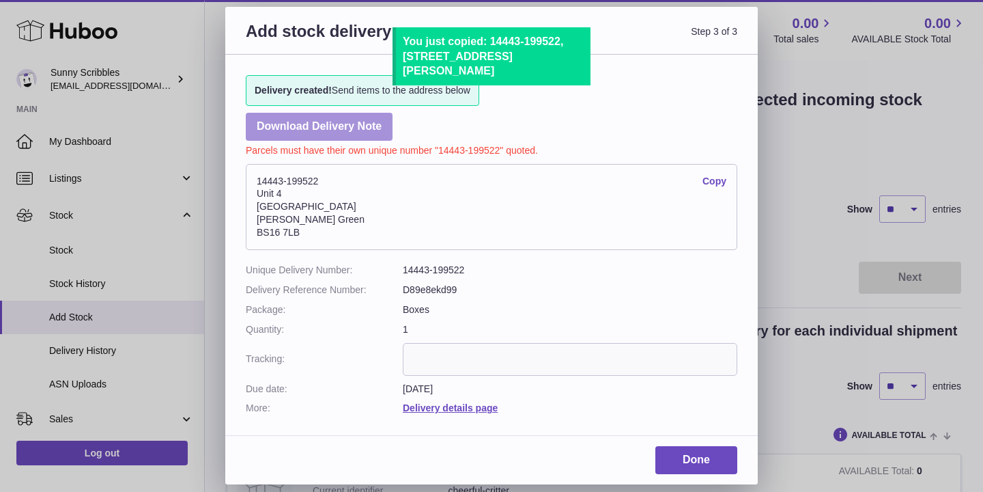
click at [356, 135] on link "Download Delivery Note" at bounding box center [319, 127] width 147 height 28
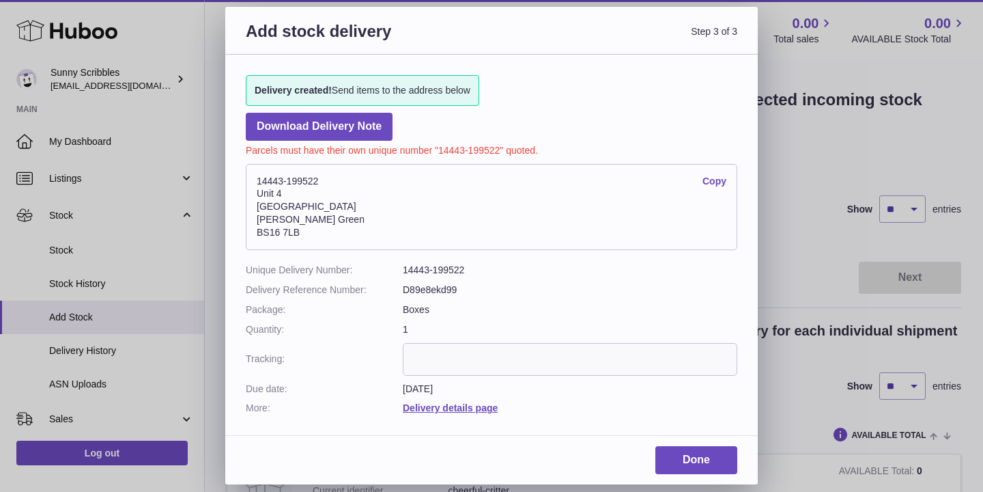
click at [443, 365] on input "text" at bounding box center [570, 359] width 335 height 33
click at [697, 446] on link "Done" at bounding box center [697, 460] width 82 height 28
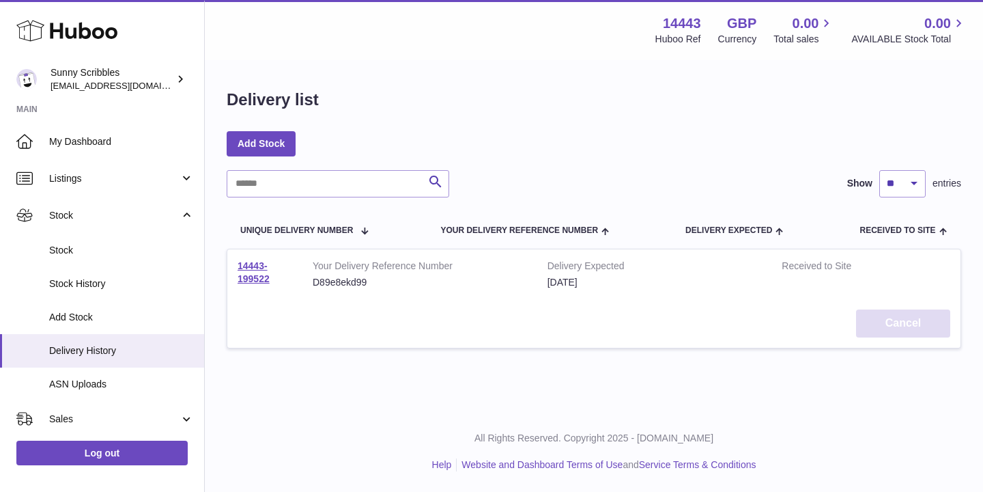
click at [906, 330] on button "Cancel" at bounding box center [903, 323] width 94 height 28
click at [829, 267] on strong "Received to Site" at bounding box center [837, 268] width 111 height 16
click at [888, 316] on button "Restore" at bounding box center [903, 323] width 94 height 28
click at [908, 320] on button "Cancel" at bounding box center [903, 323] width 94 height 28
click at [291, 281] on td "14443-199522" at bounding box center [264, 274] width 75 height 50
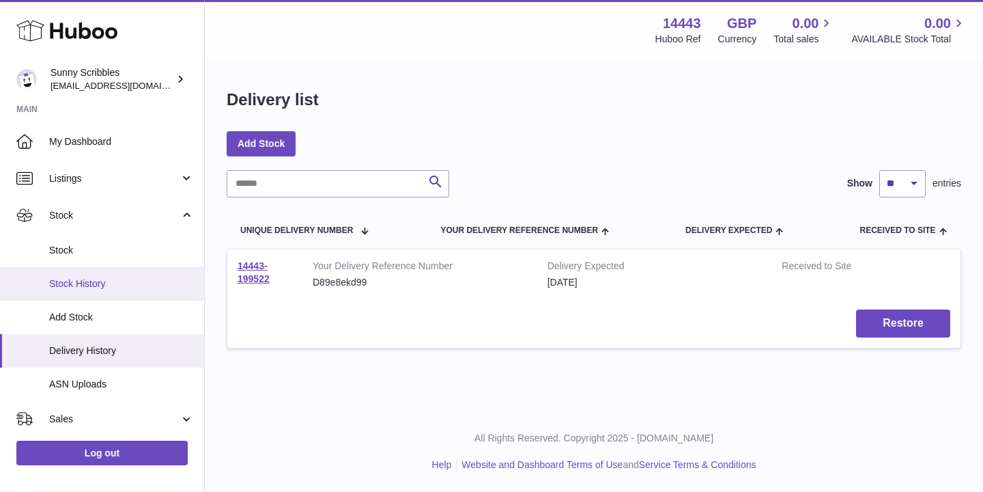
click at [96, 290] on span "Stock History" at bounding box center [121, 283] width 145 height 13
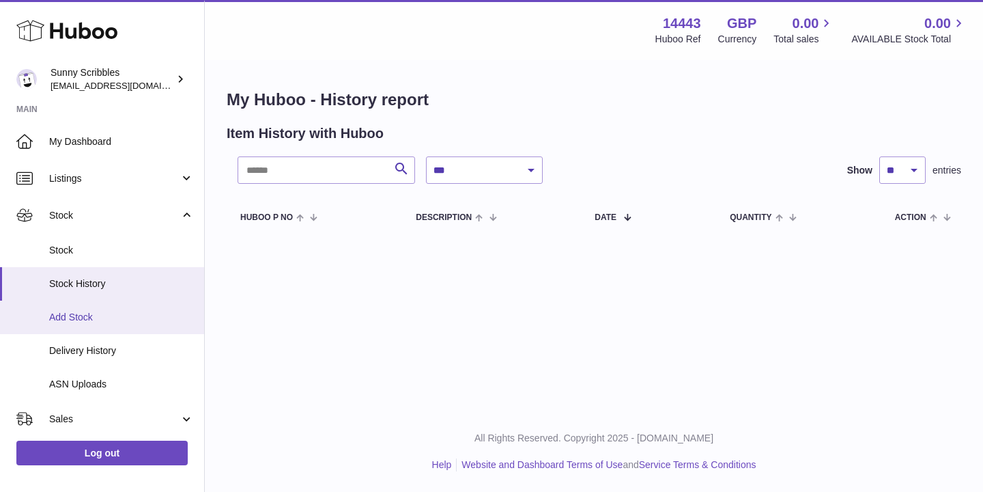
click at [97, 316] on span "Add Stock" at bounding box center [121, 317] width 145 height 13
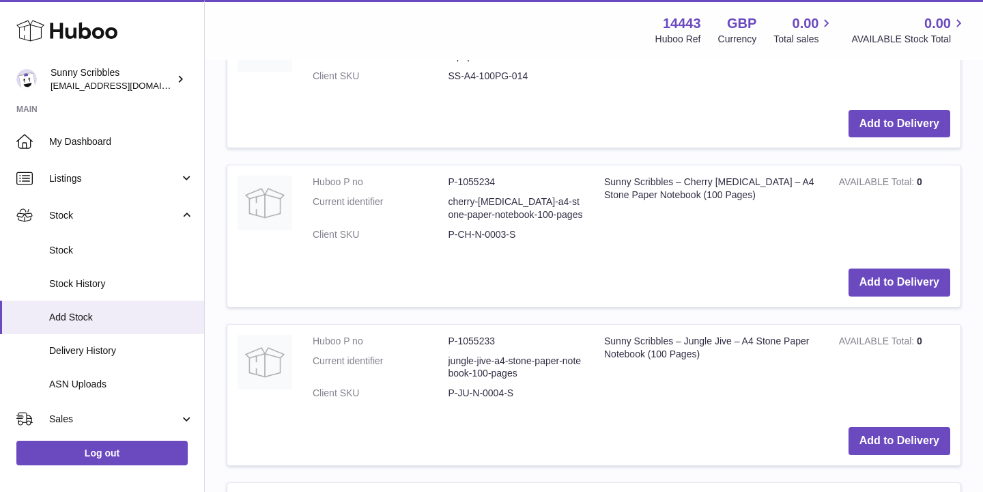
scroll to position [1042, 0]
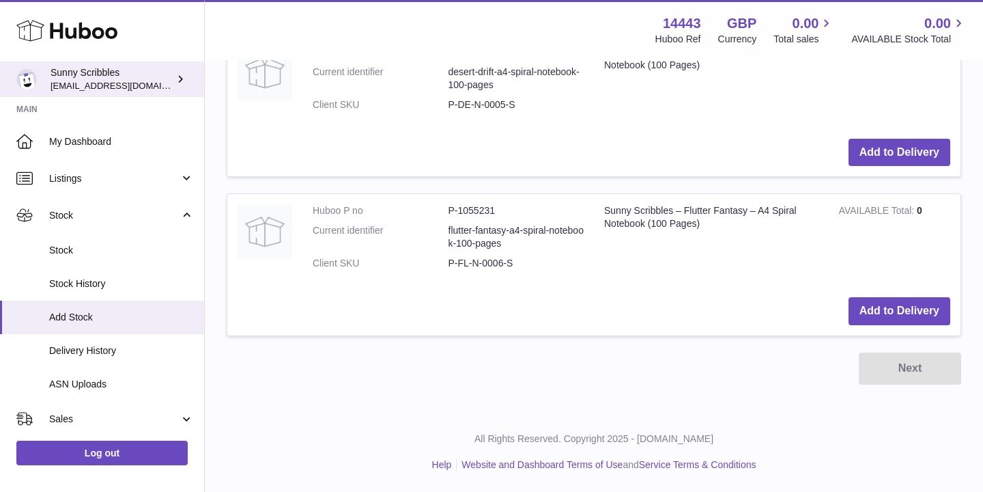
click at [117, 76] on div "Sunny Scribbles bemanager811@gmail.com" at bounding box center [112, 79] width 123 height 26
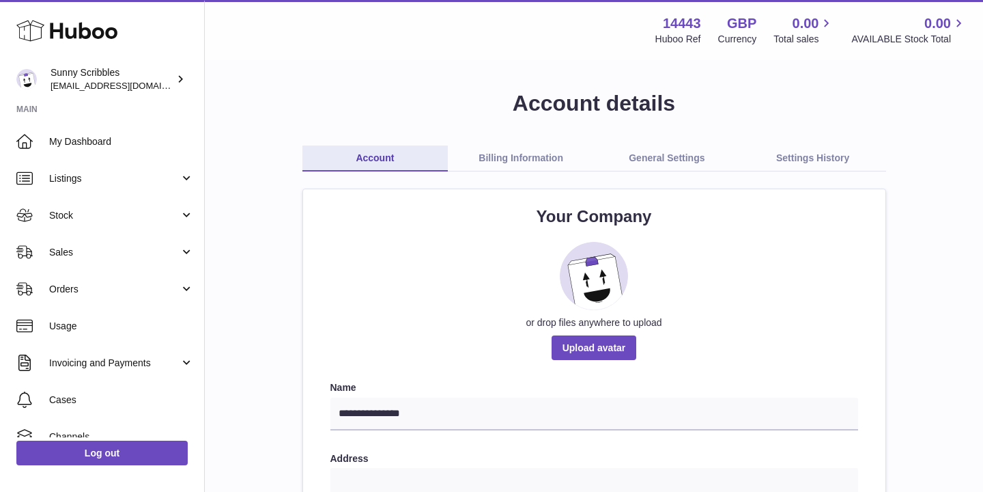
click at [121, 42] on div "Huboo" at bounding box center [102, 31] width 204 height 59
click at [115, 37] on use at bounding box center [66, 30] width 101 height 21
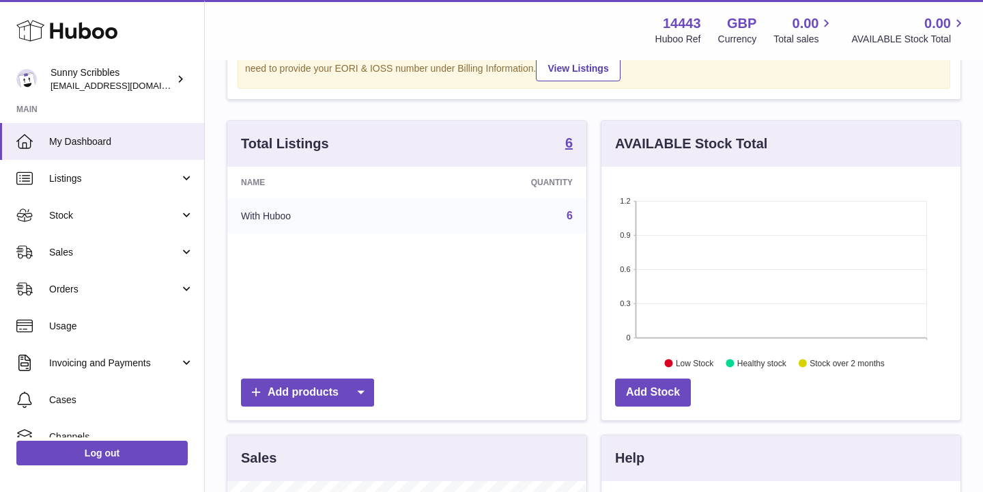
scroll to position [150, 0]
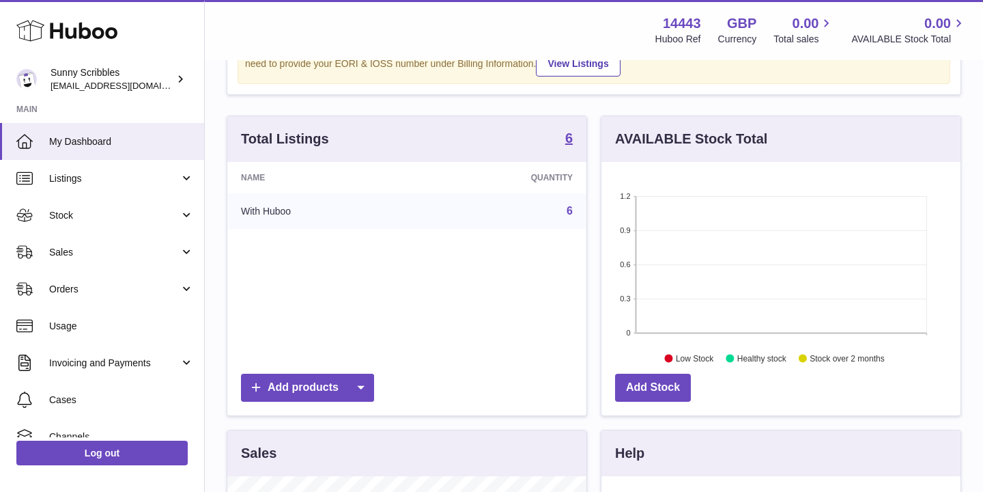
click at [432, 206] on td "6" at bounding box center [502, 211] width 170 height 36
click at [279, 206] on td "With Huboo" at bounding box center [321, 211] width 189 height 36
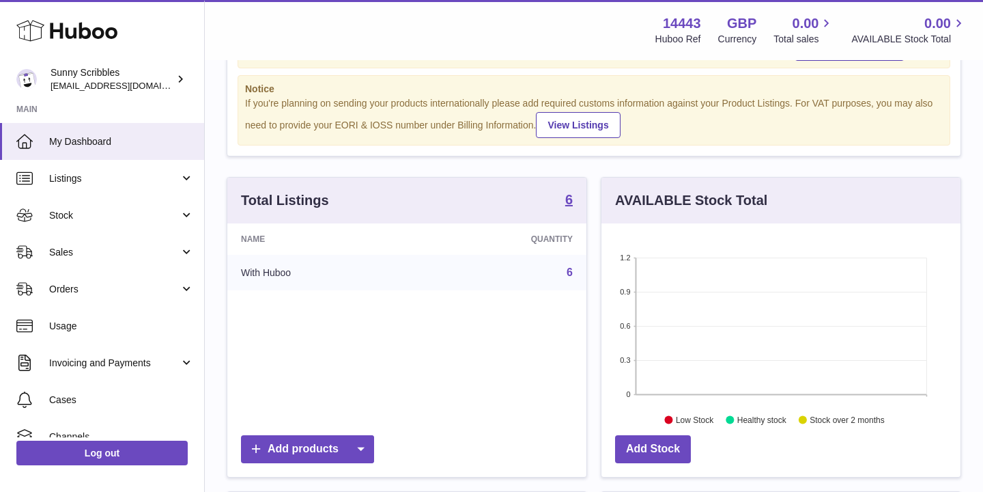
scroll to position [0, 0]
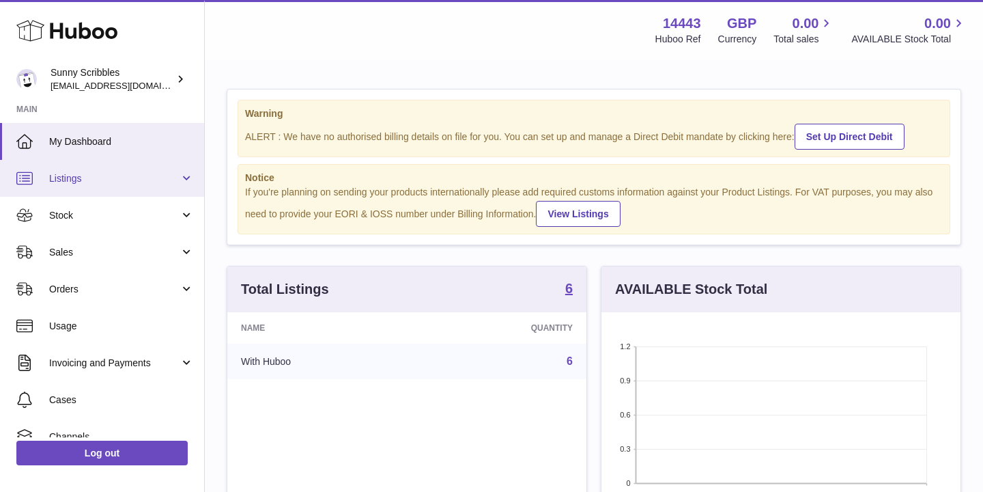
click at [91, 181] on span "Listings" at bounding box center [114, 178] width 130 height 13
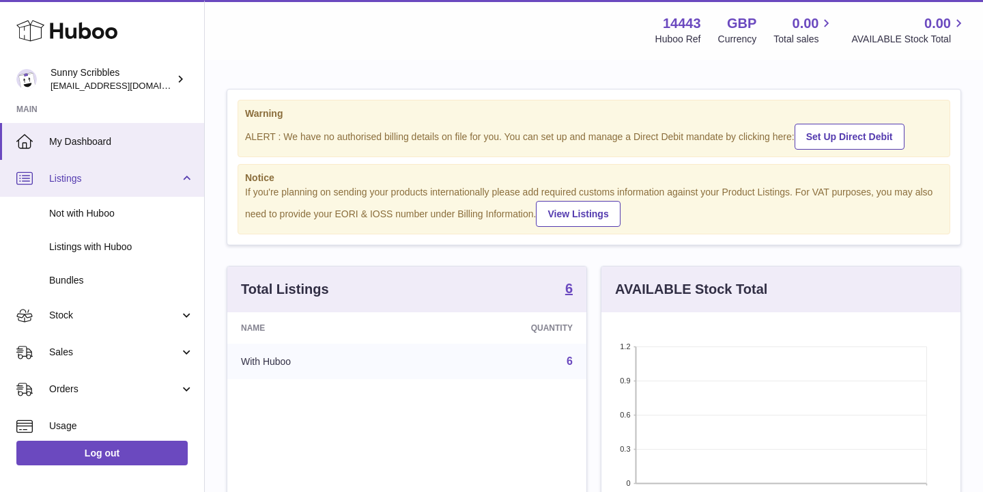
click at [91, 181] on span "Listings" at bounding box center [114, 178] width 130 height 13
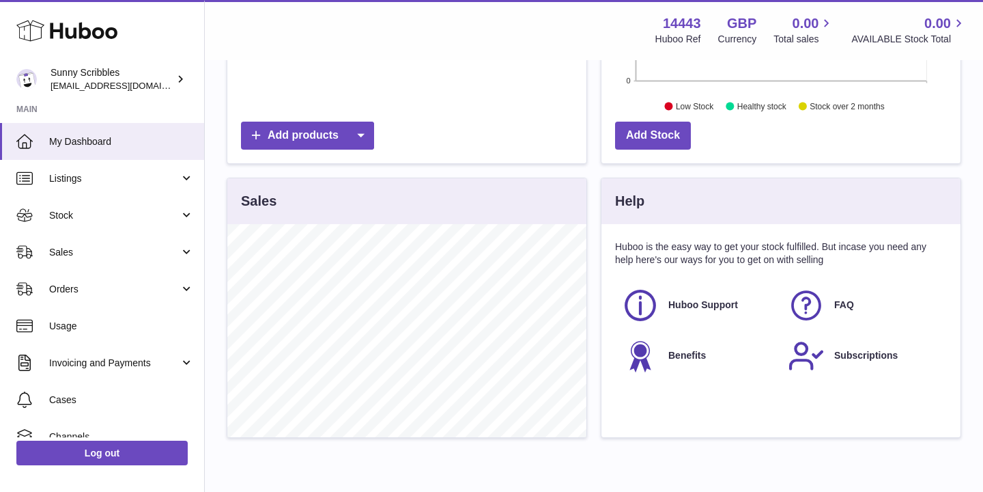
scroll to position [469, 0]
